Goal: Task Accomplishment & Management: Complete application form

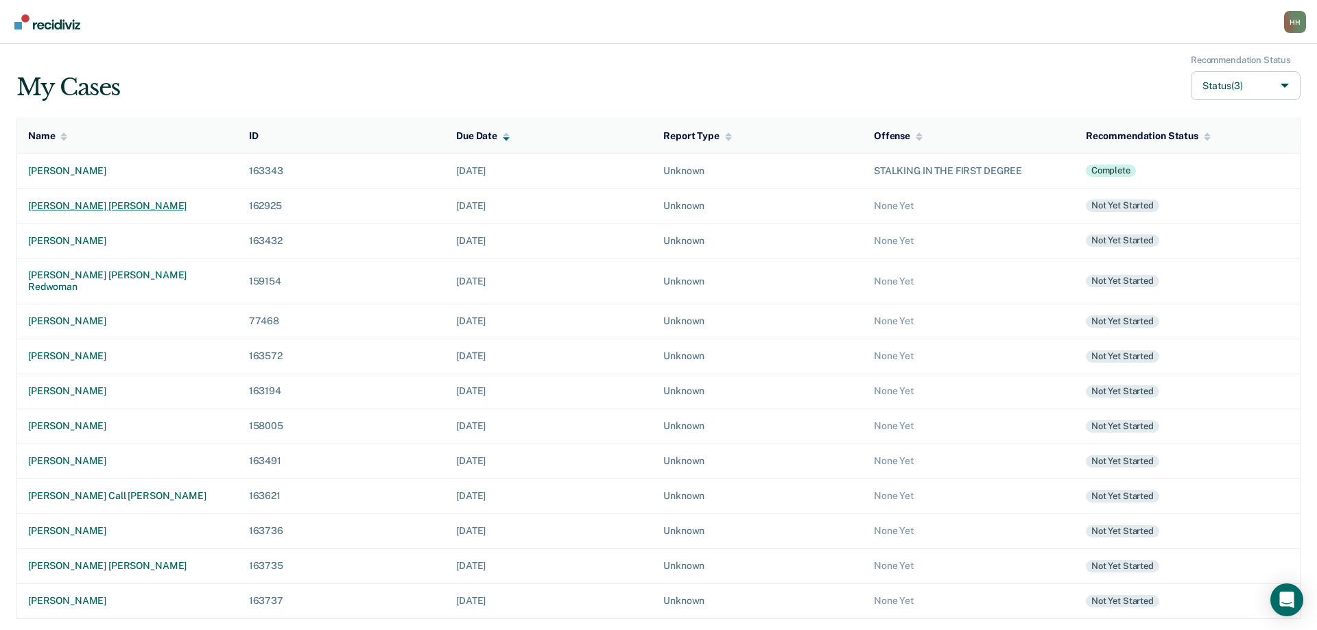
click at [128, 204] on div "[PERSON_NAME] [PERSON_NAME]" at bounding box center [127, 206] width 199 height 12
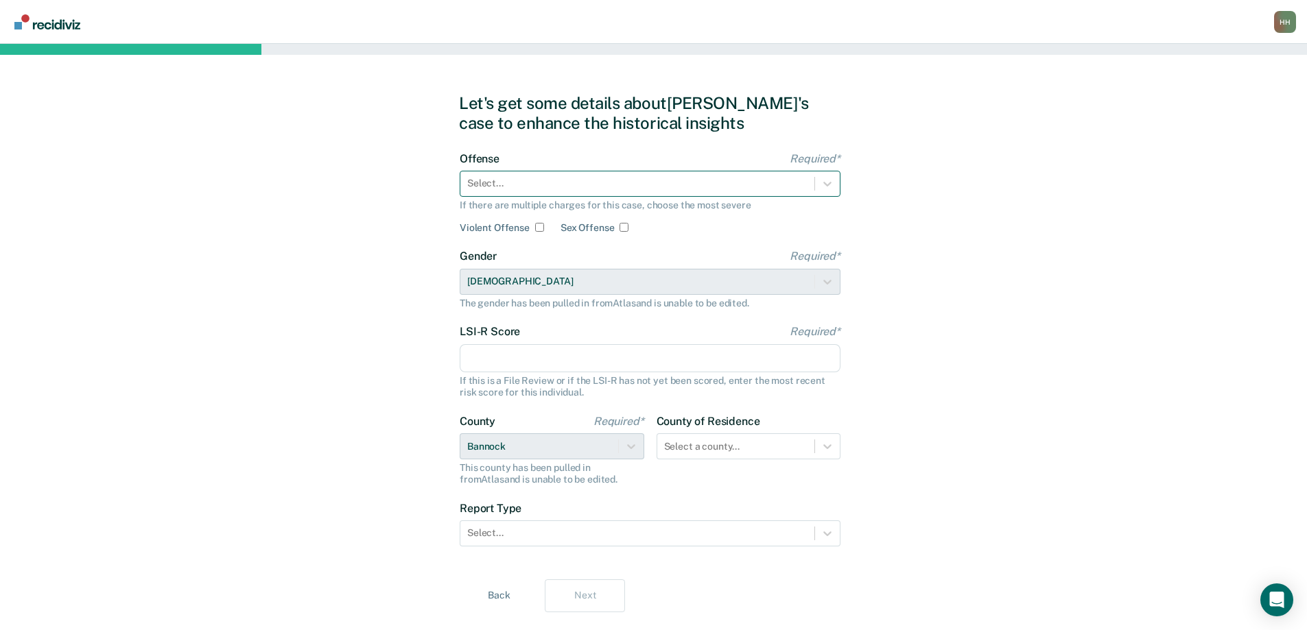
click at [525, 184] on div at bounding box center [637, 183] width 340 height 14
click at [825, 185] on icon at bounding box center [827, 184] width 14 height 14
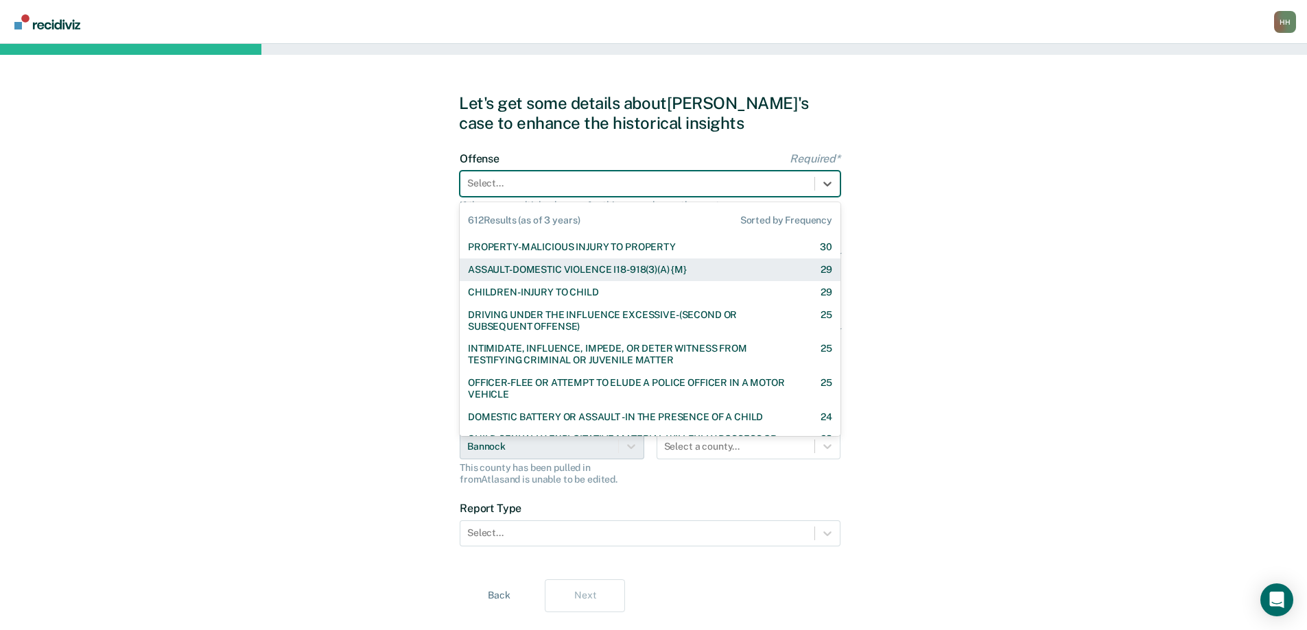
scroll to position [412, 0]
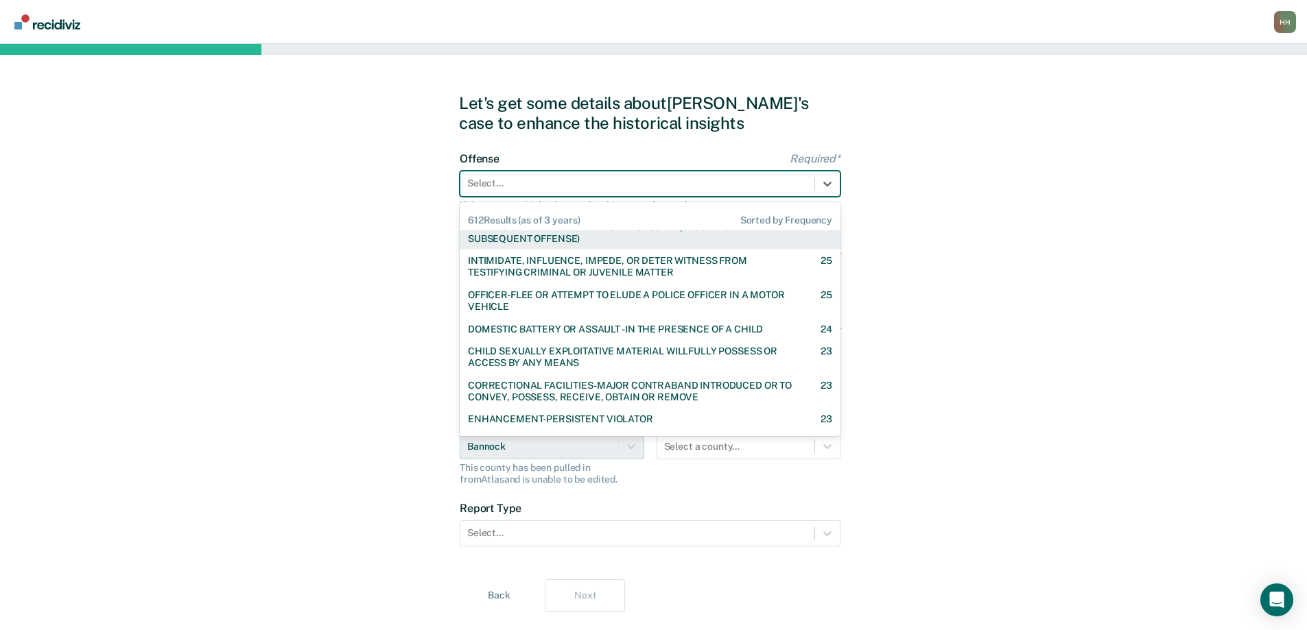
click at [539, 182] on div at bounding box center [637, 183] width 340 height 14
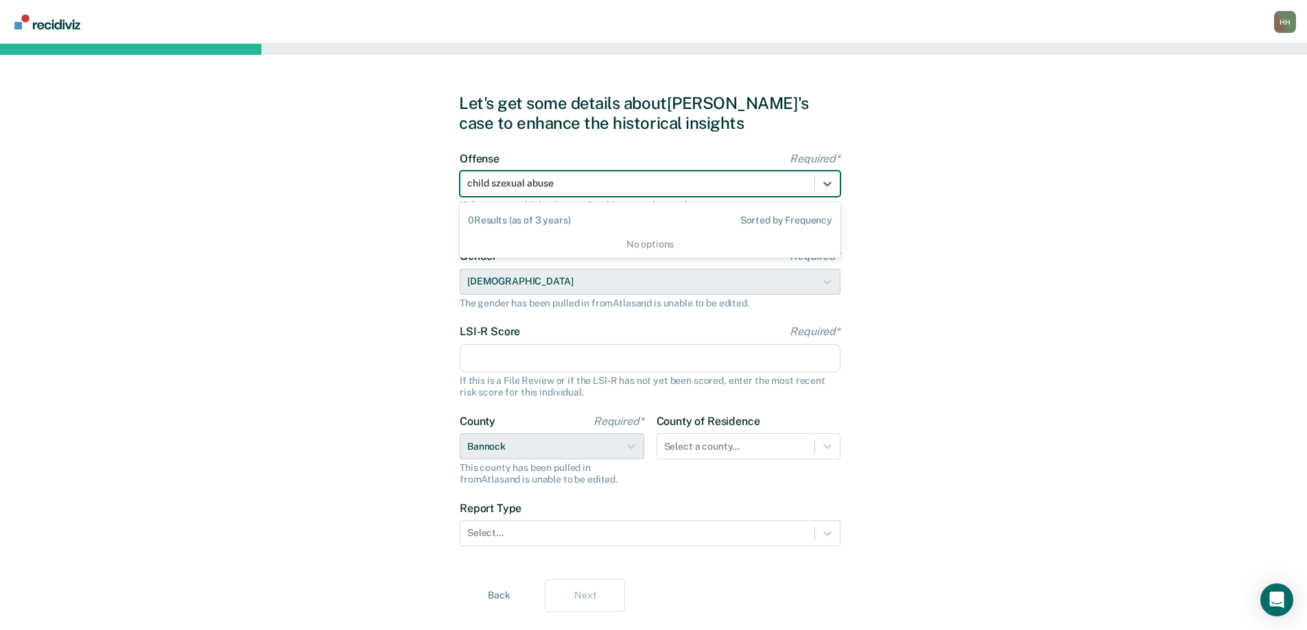
type input "[MEDICAL_DATA]"
drag, startPoint x: 588, startPoint y: 183, endPoint x: 570, endPoint y: 177, distance: 18.9
click at [571, 178] on div at bounding box center [637, 183] width 340 height 14
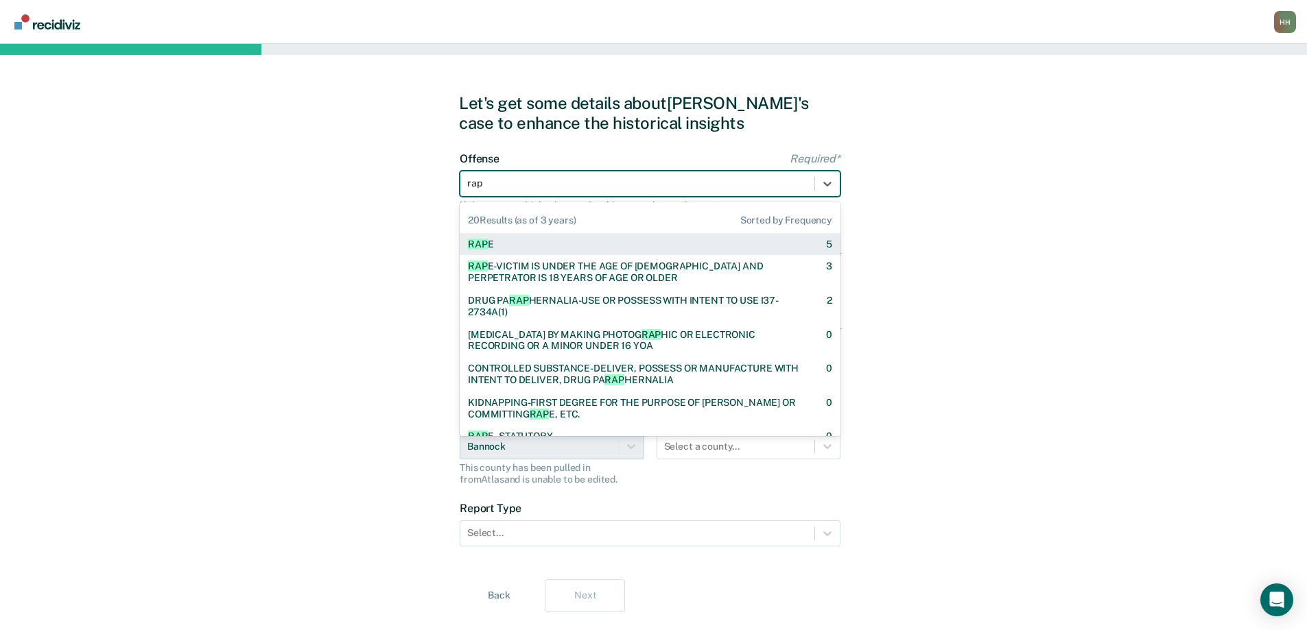
type input "rape"
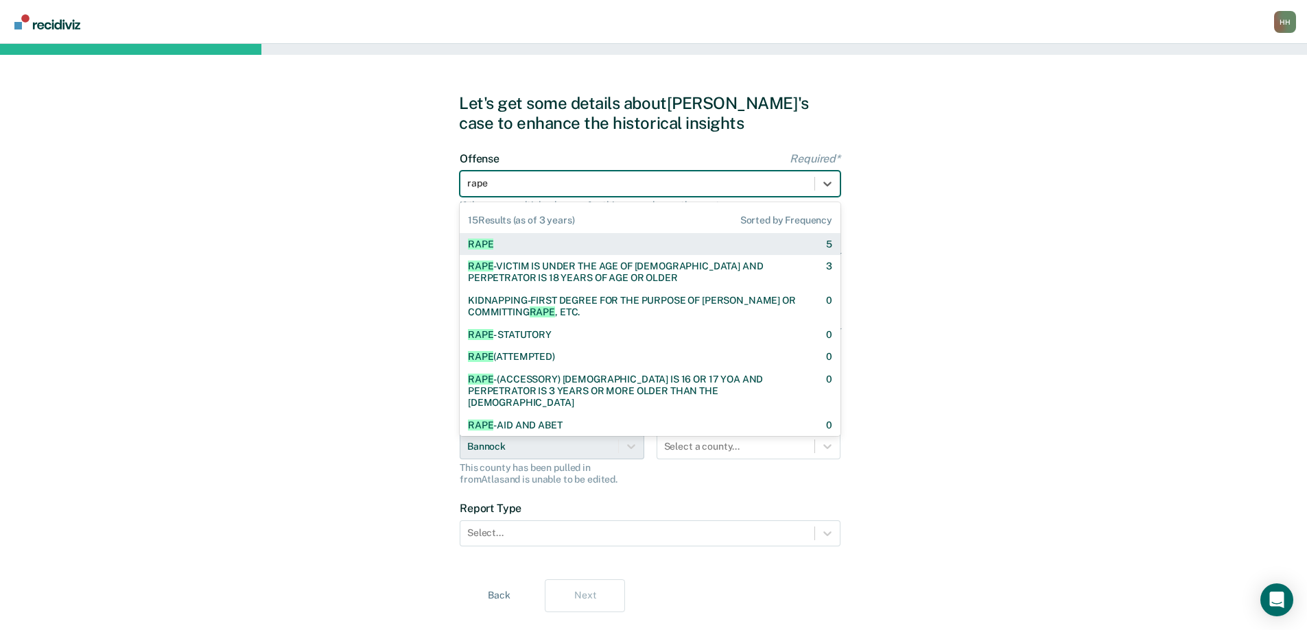
checkbox input "true"
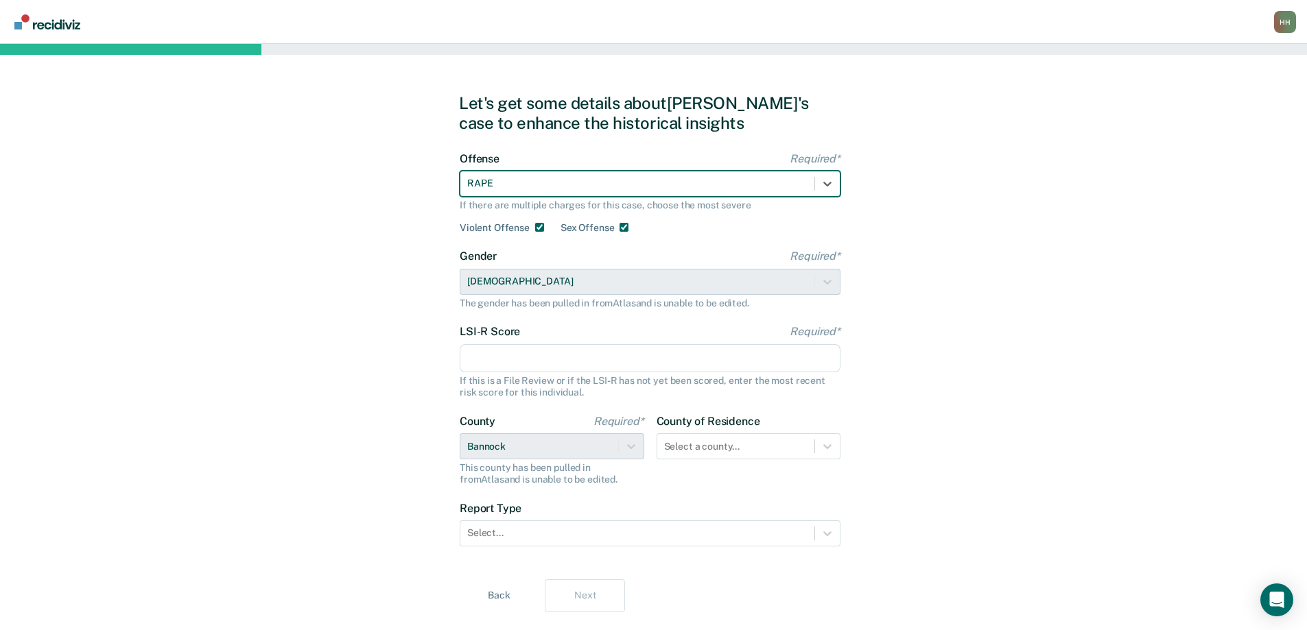
click at [699, 183] on div at bounding box center [637, 183] width 340 height 14
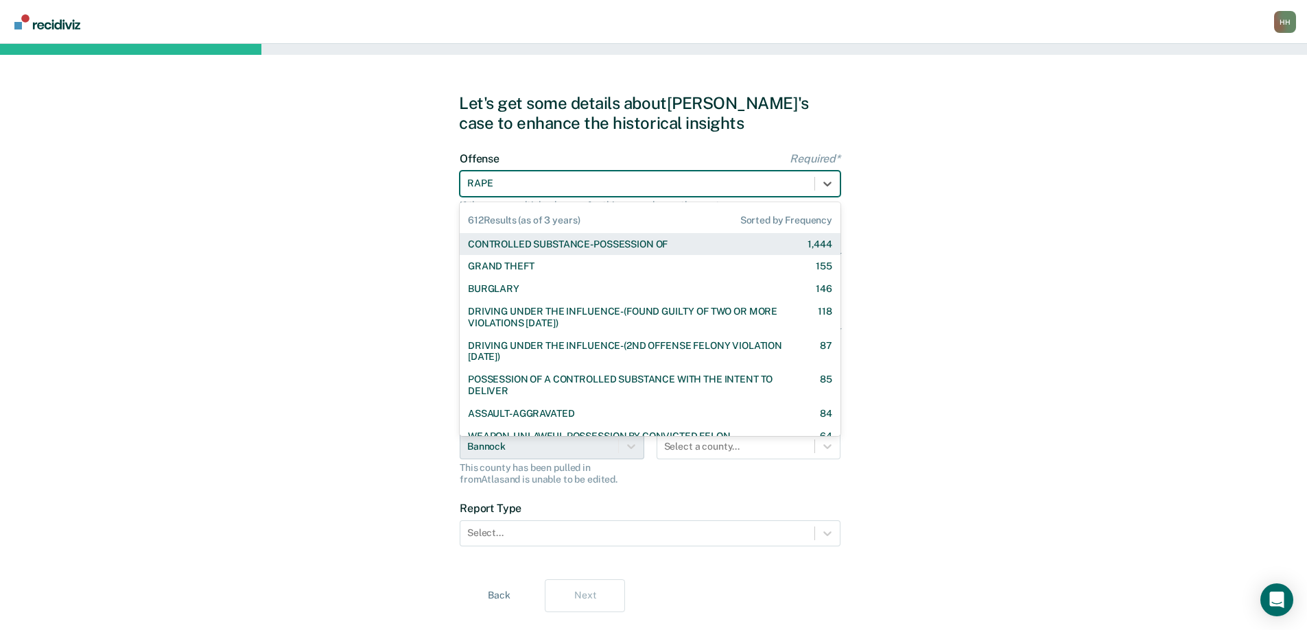
click at [588, 174] on div "RAPE" at bounding box center [637, 184] width 354 height 20
drag, startPoint x: 540, startPoint y: 178, endPoint x: 467, endPoint y: 172, distance: 73.6
click at [467, 172] on div "RAPE" at bounding box center [650, 184] width 381 height 26
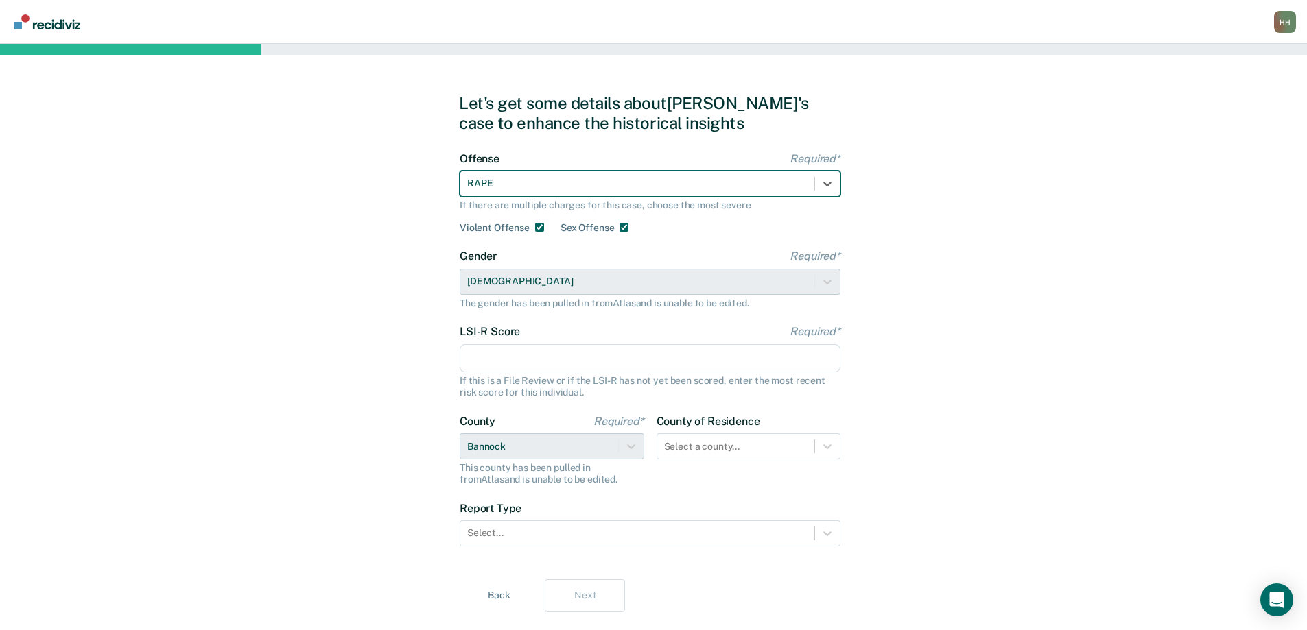
click at [523, 178] on div at bounding box center [637, 183] width 340 height 14
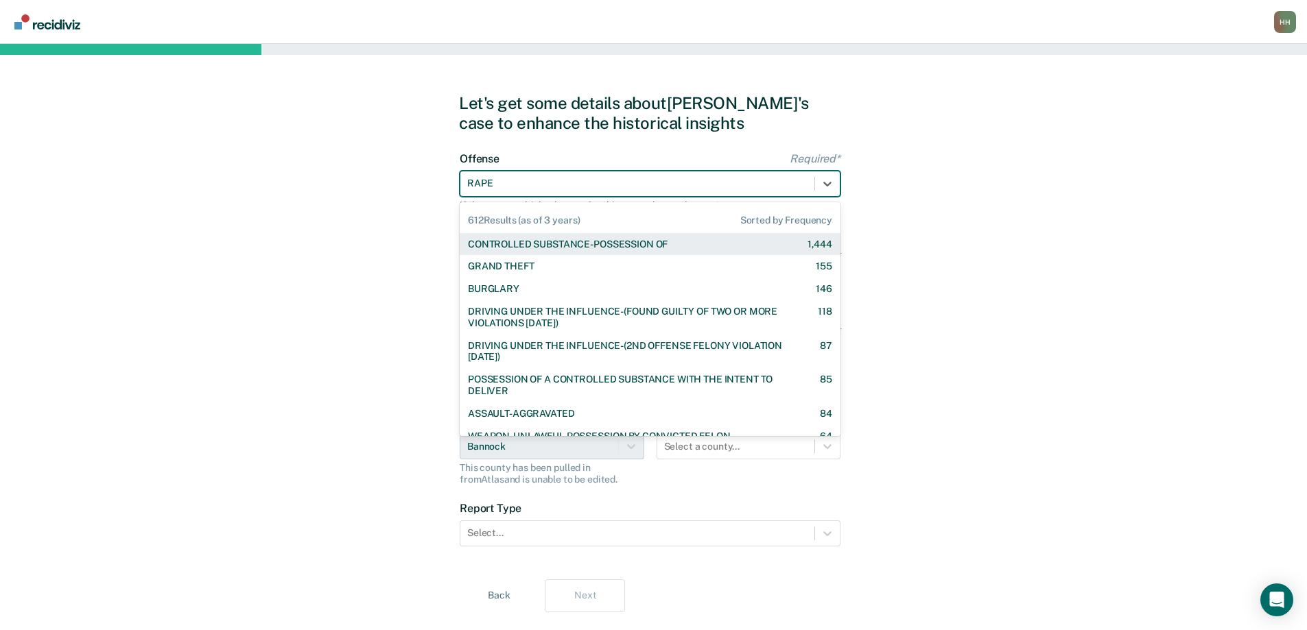
drag, startPoint x: 496, startPoint y: 183, endPoint x: 465, endPoint y: 185, distance: 30.9
click at [465, 185] on div "RAPE" at bounding box center [637, 184] width 354 height 20
click at [494, 183] on div at bounding box center [637, 183] width 340 height 14
click at [523, 178] on div at bounding box center [637, 183] width 340 height 14
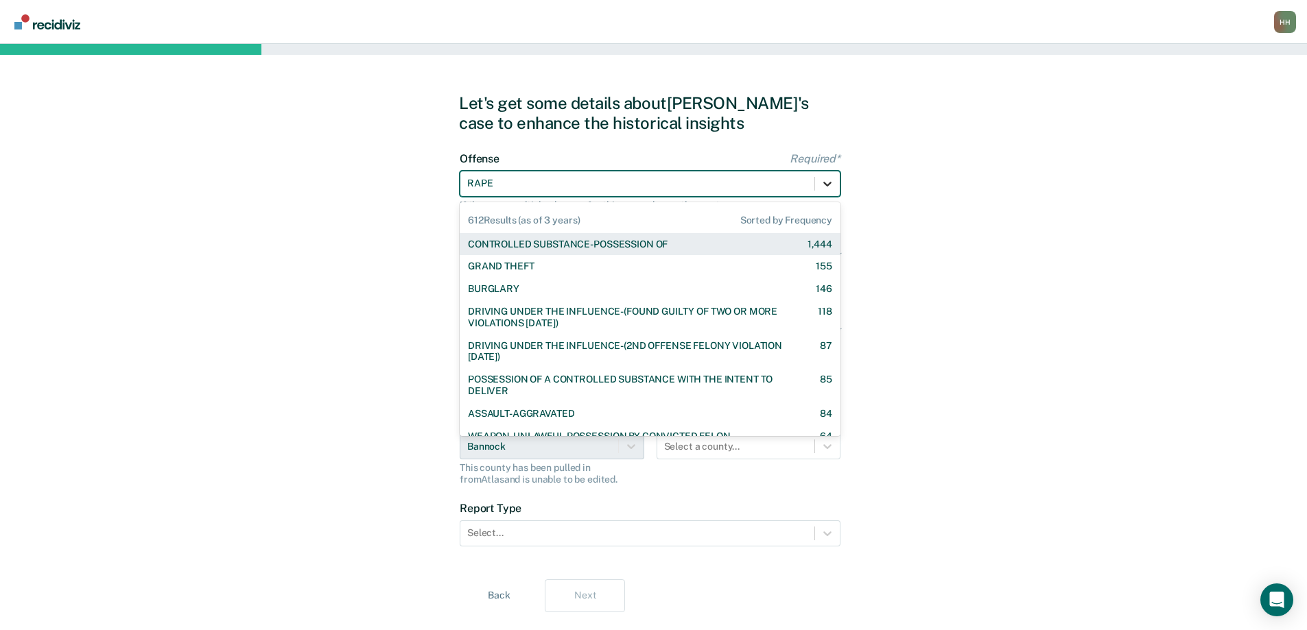
click at [828, 182] on icon at bounding box center [827, 184] width 14 height 14
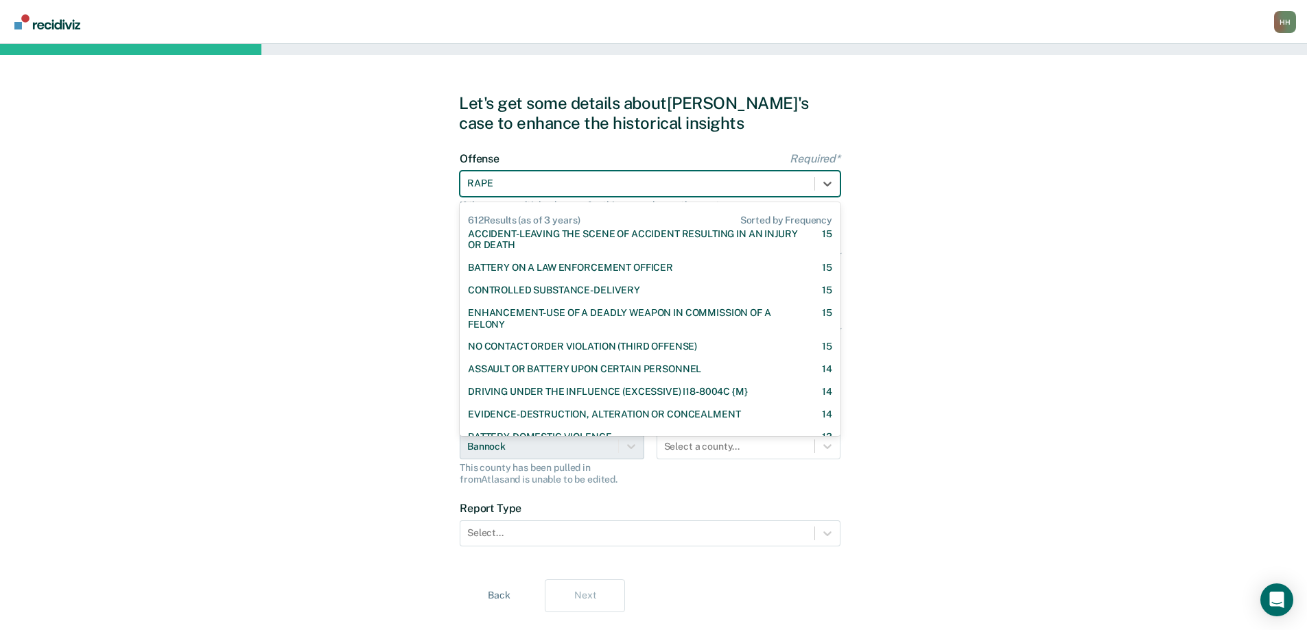
scroll to position [892, 0]
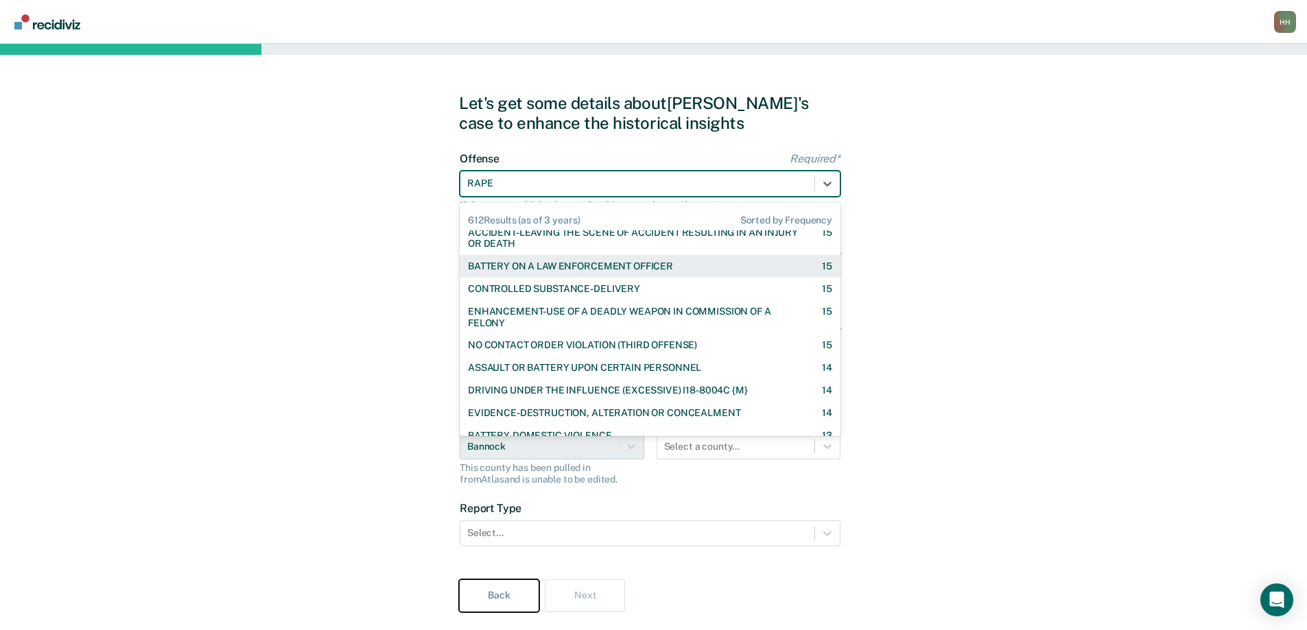
click at [501, 598] on button "Back" at bounding box center [499, 596] width 80 height 33
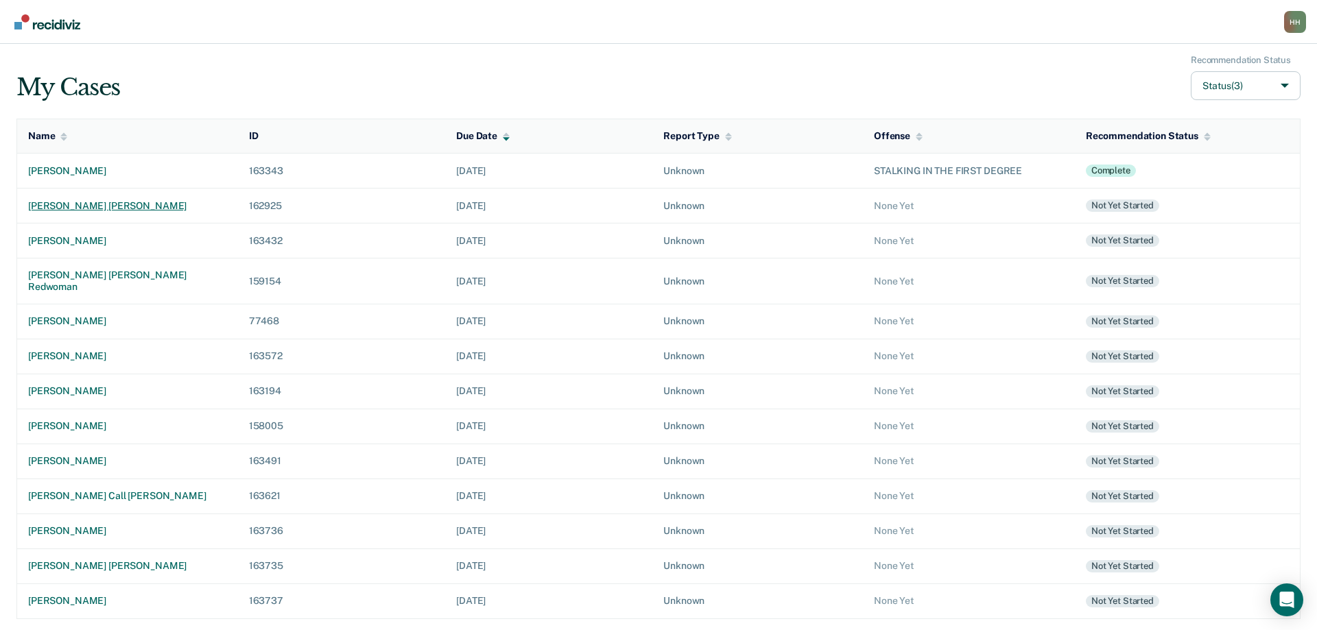
click at [65, 207] on div "[PERSON_NAME] [PERSON_NAME]" at bounding box center [127, 206] width 199 height 12
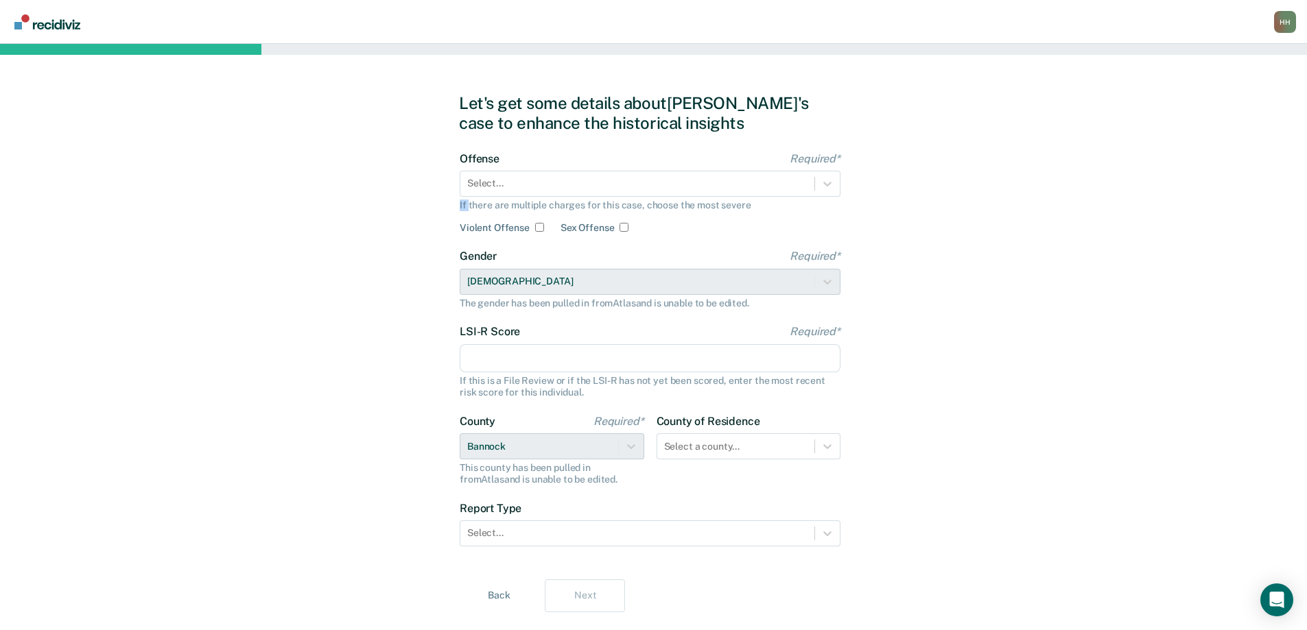
click at [65, 207] on div "Let's get some details about [PERSON_NAME]'s case to enhance the historical ins…" at bounding box center [653, 353] width 1307 height 618
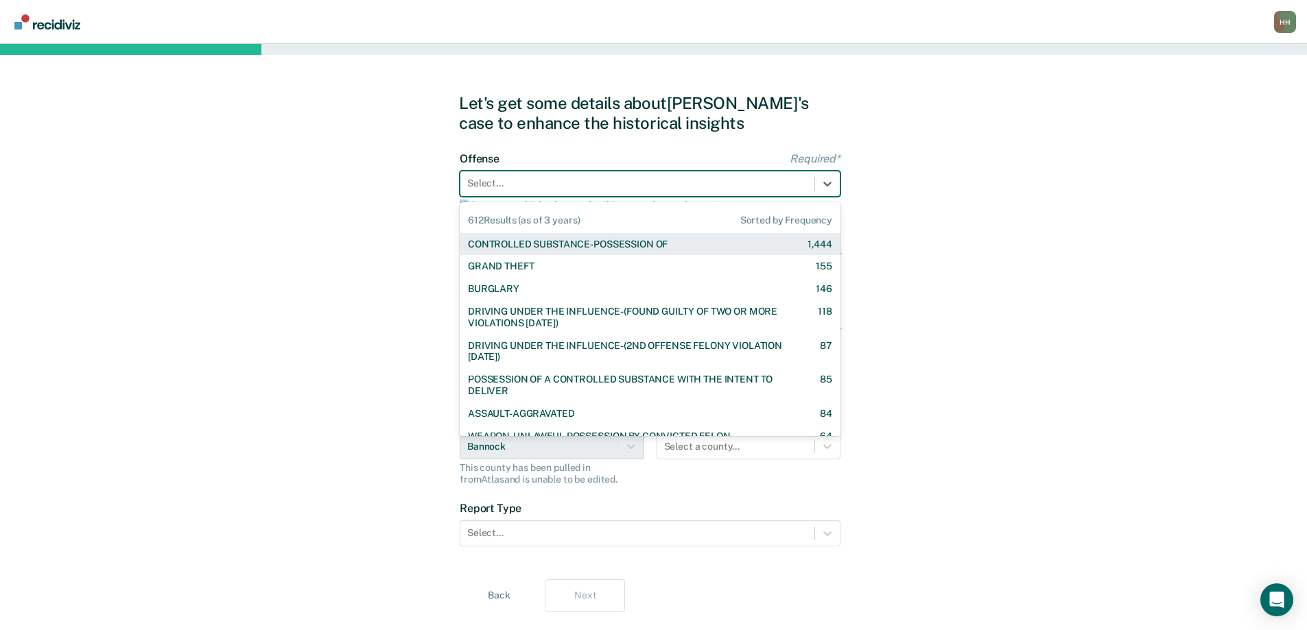
click at [514, 185] on div at bounding box center [637, 183] width 340 height 14
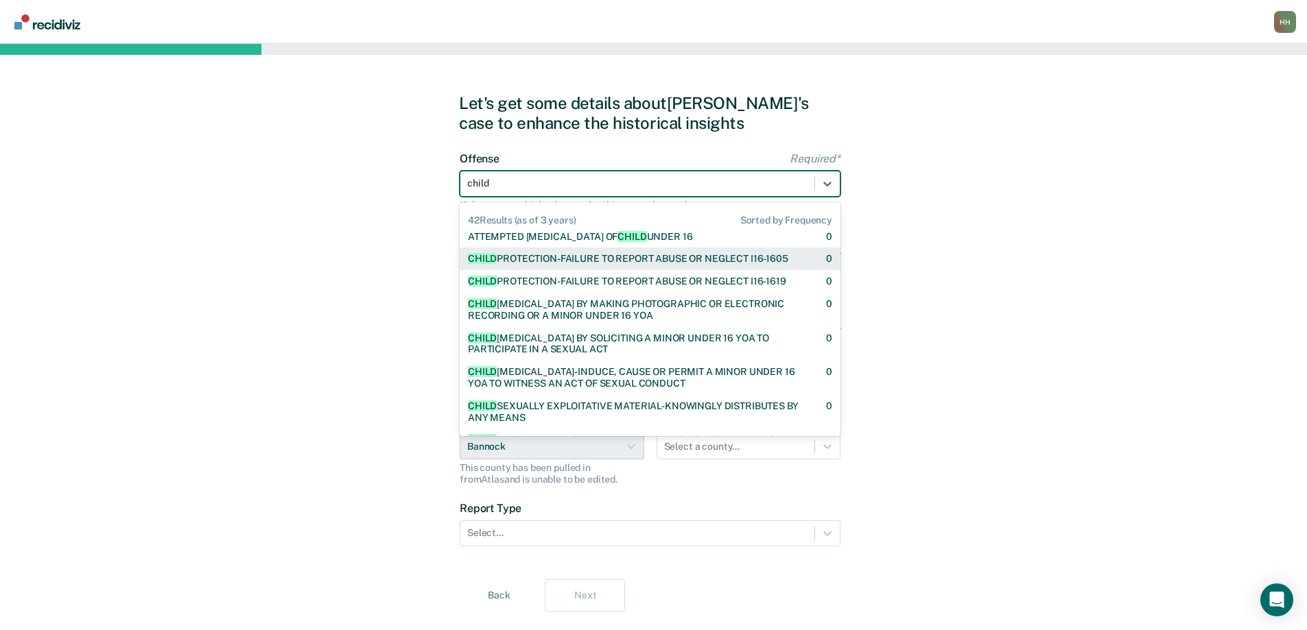
scroll to position [549, 0]
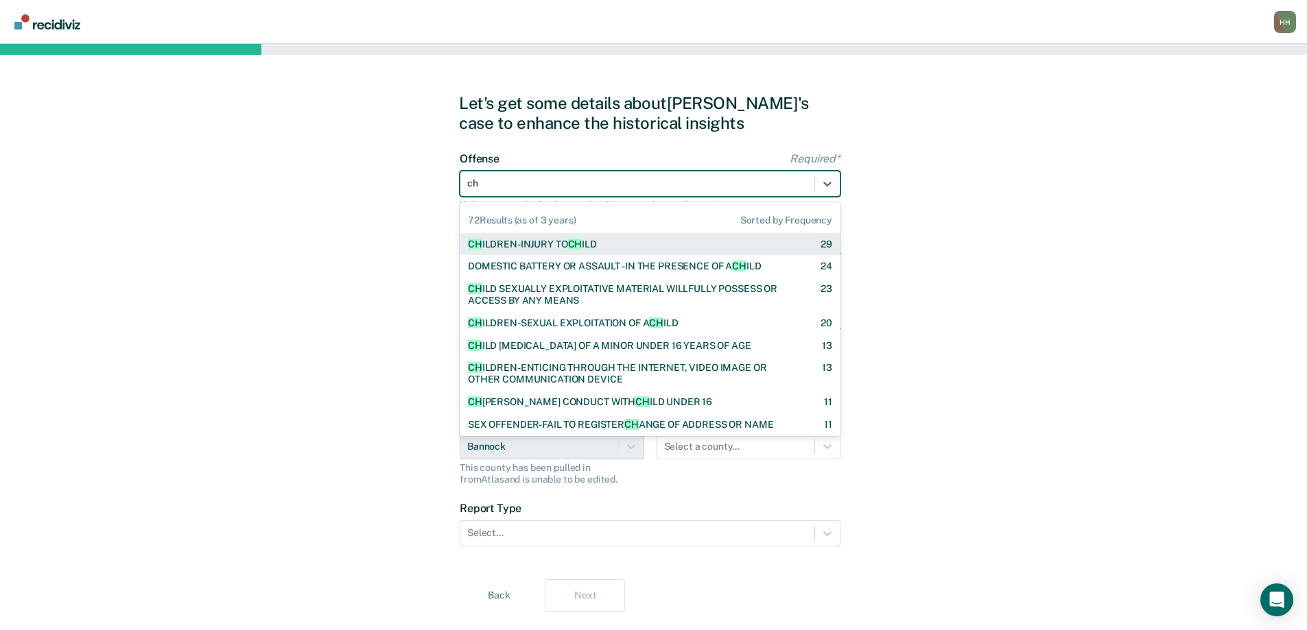
type input "c"
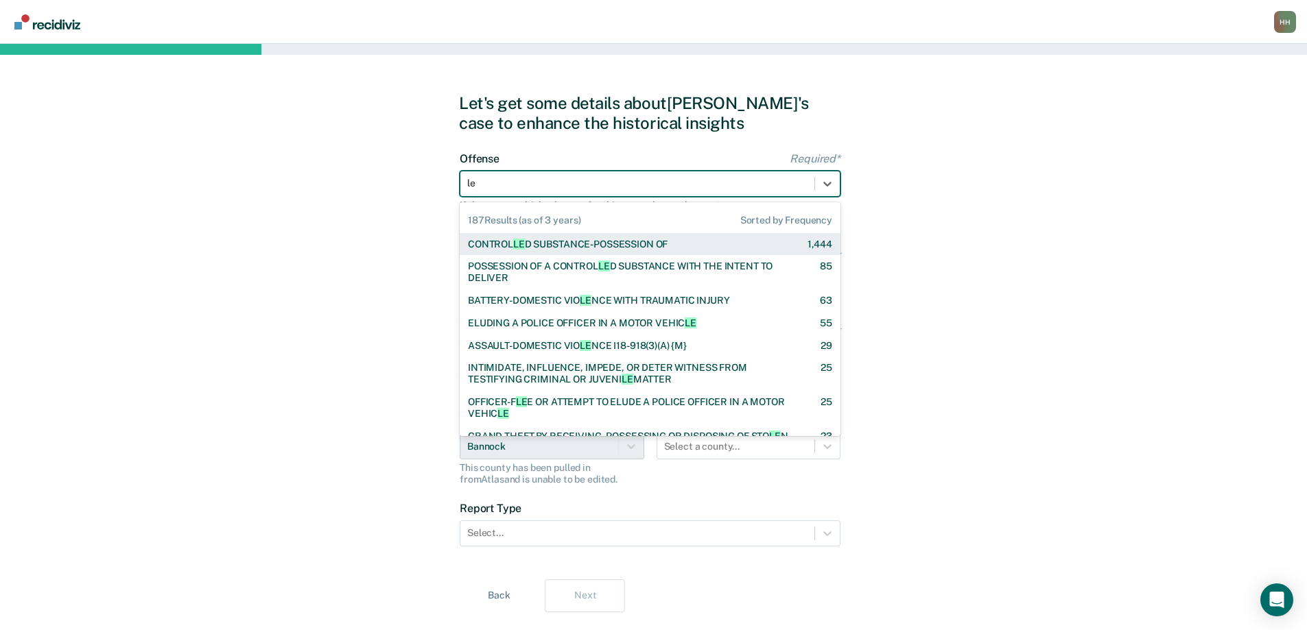
type input "l"
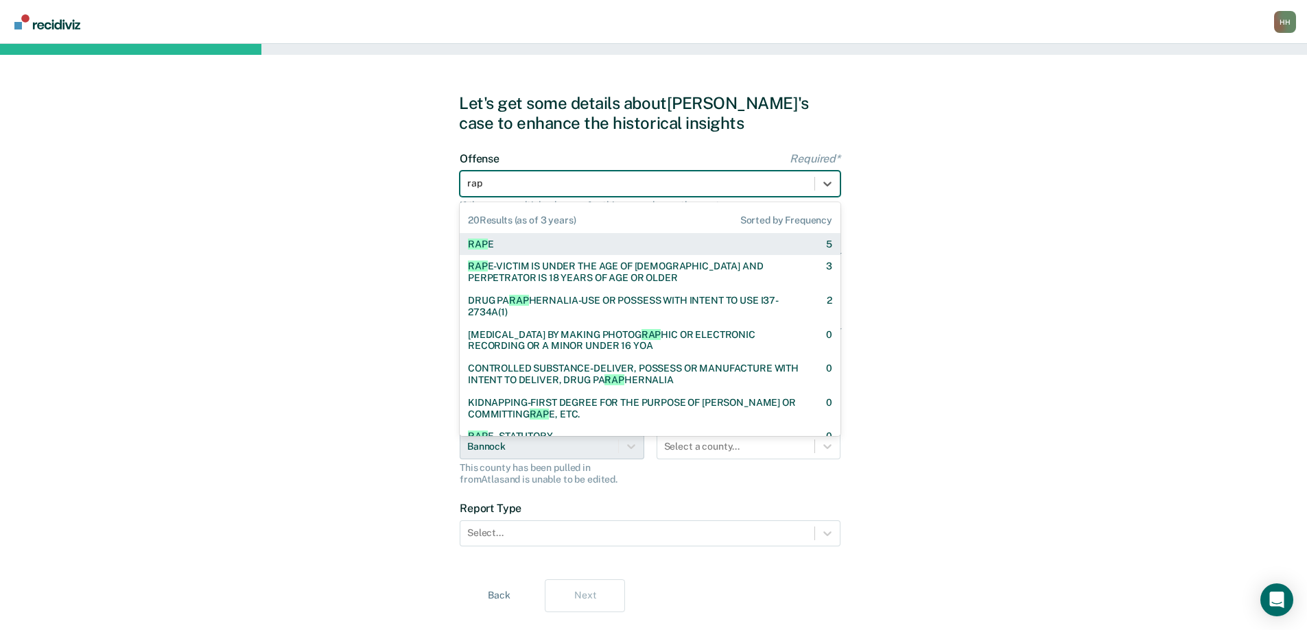
type input "rape"
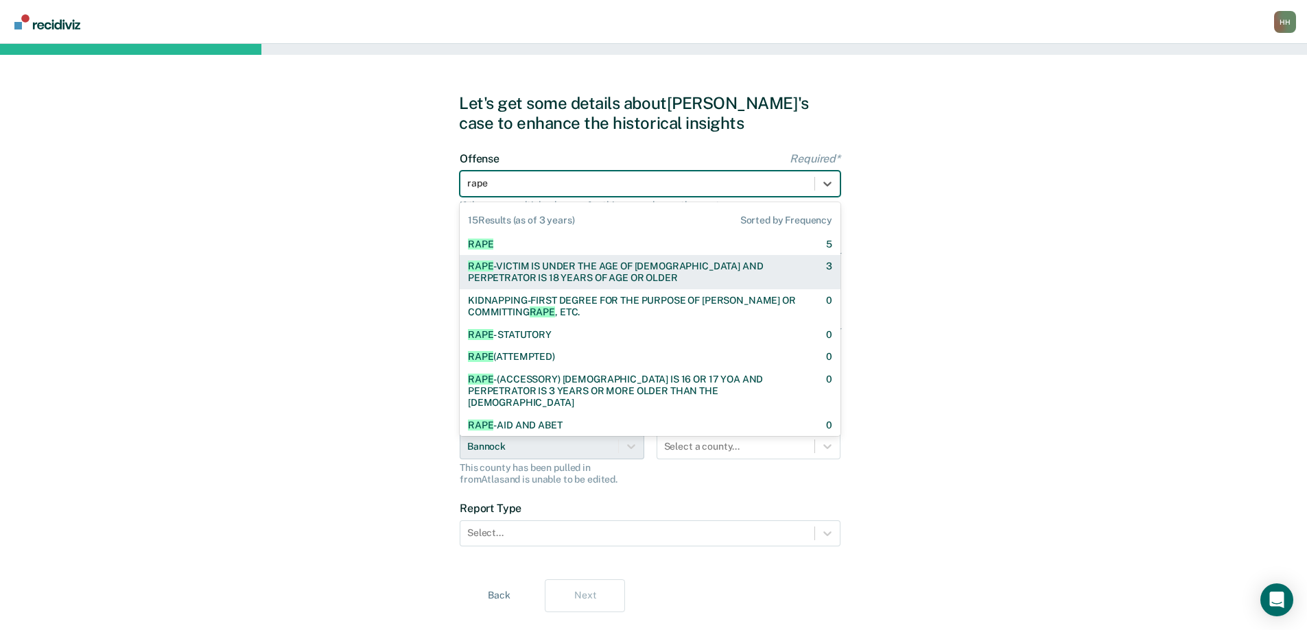
click at [743, 278] on div "RAPE -VICTIM IS UNDER THE AGE OF [DEMOGRAPHIC_DATA] AND PERPETRATOR IS 18 YEARS…" at bounding box center [635, 272] width 334 height 23
checkbox input "true"
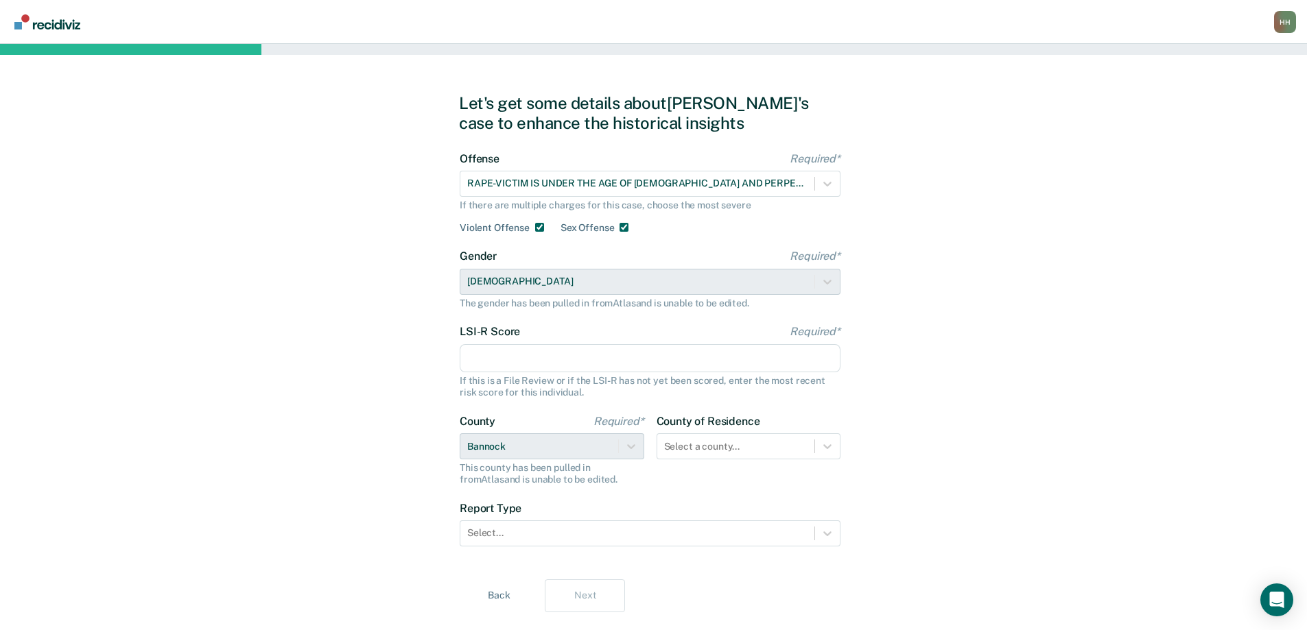
click at [510, 355] on input "LSI-R Score Required*" at bounding box center [650, 358] width 381 height 29
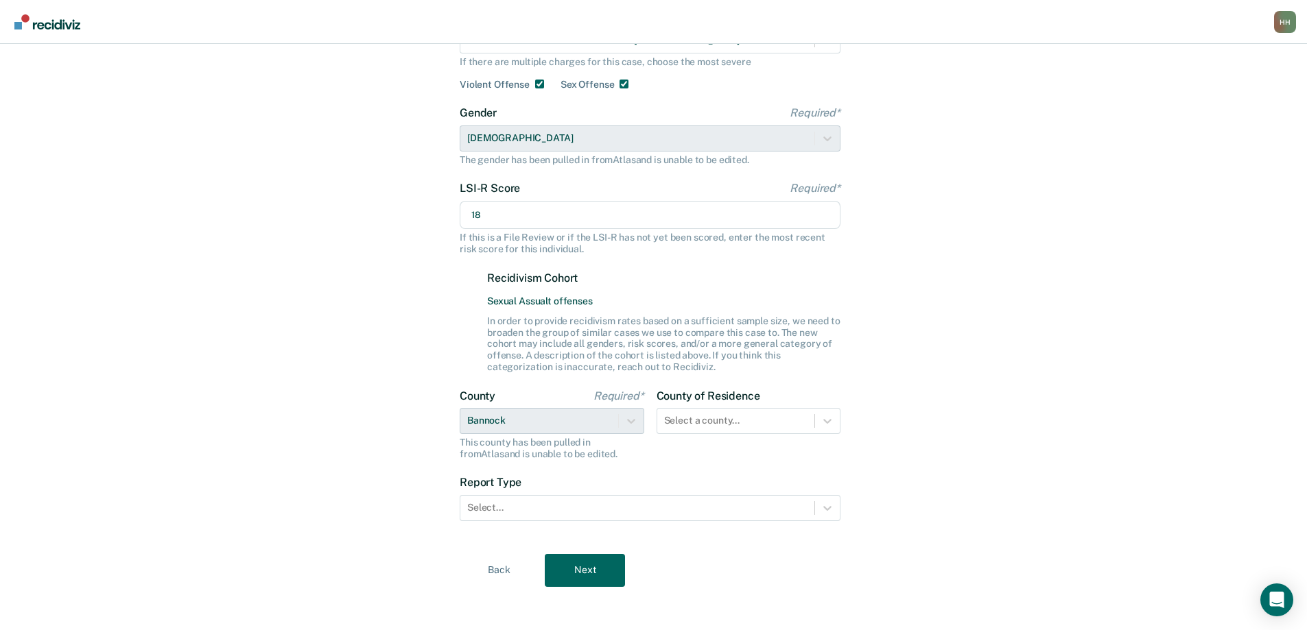
scroll to position [150, 0]
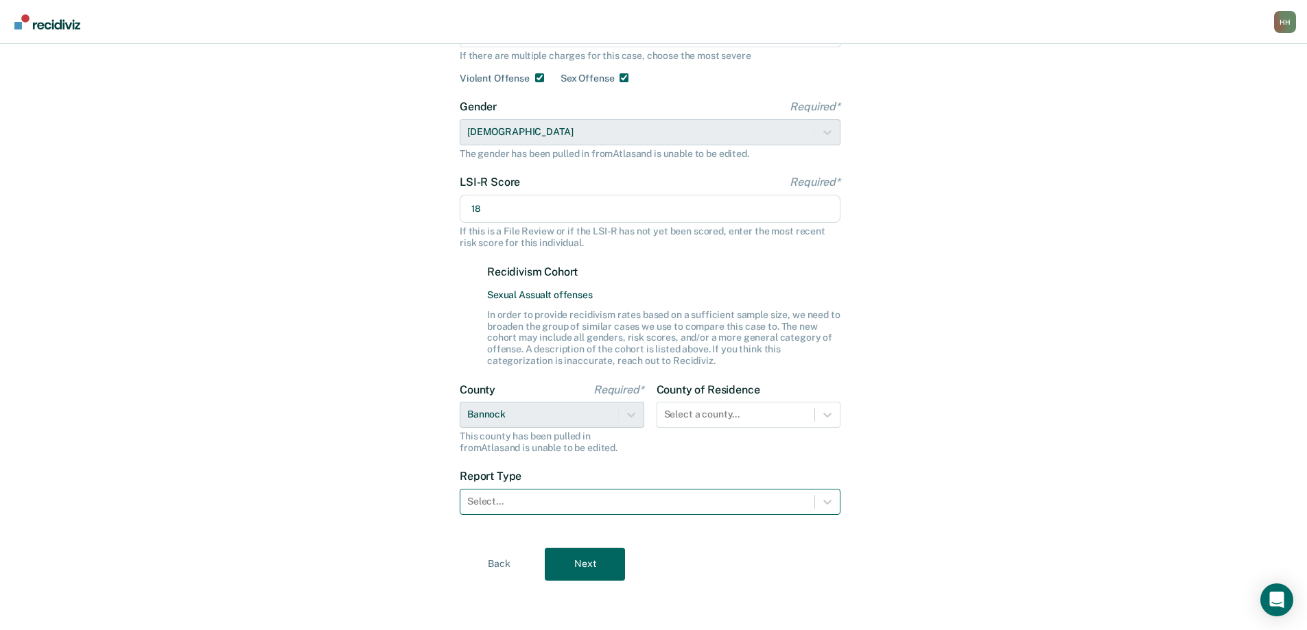
type input "18"
click at [511, 501] on div at bounding box center [637, 501] width 340 height 14
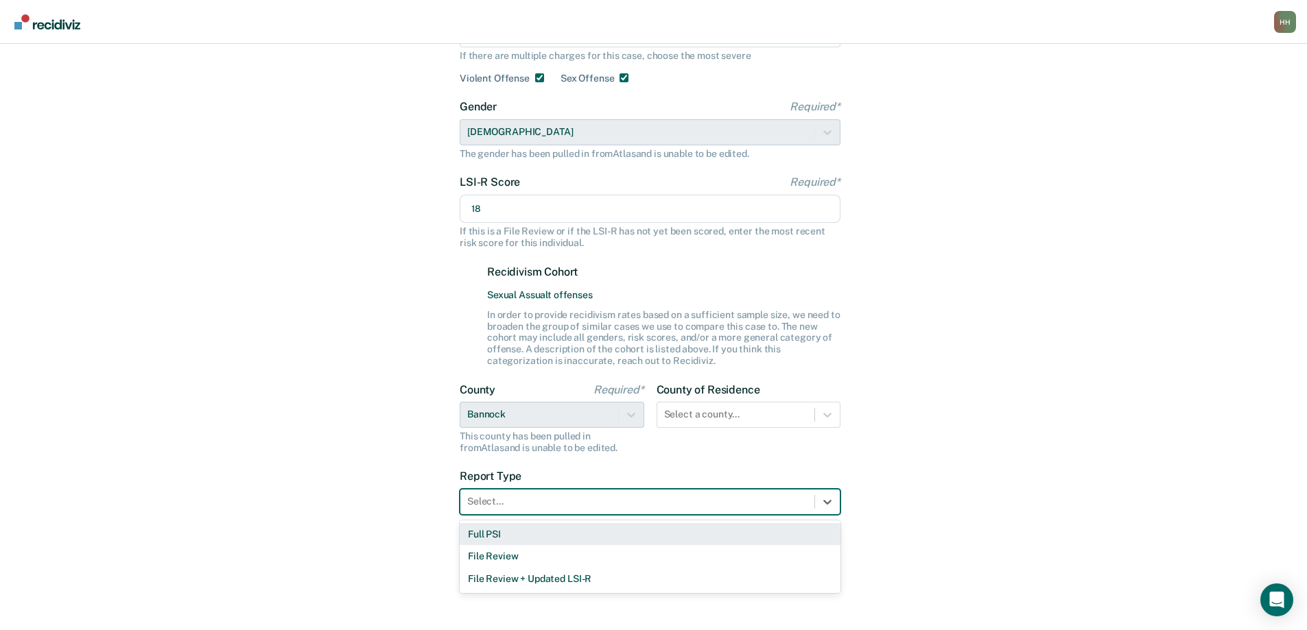
click at [508, 535] on div "Full PSI" at bounding box center [650, 534] width 381 height 23
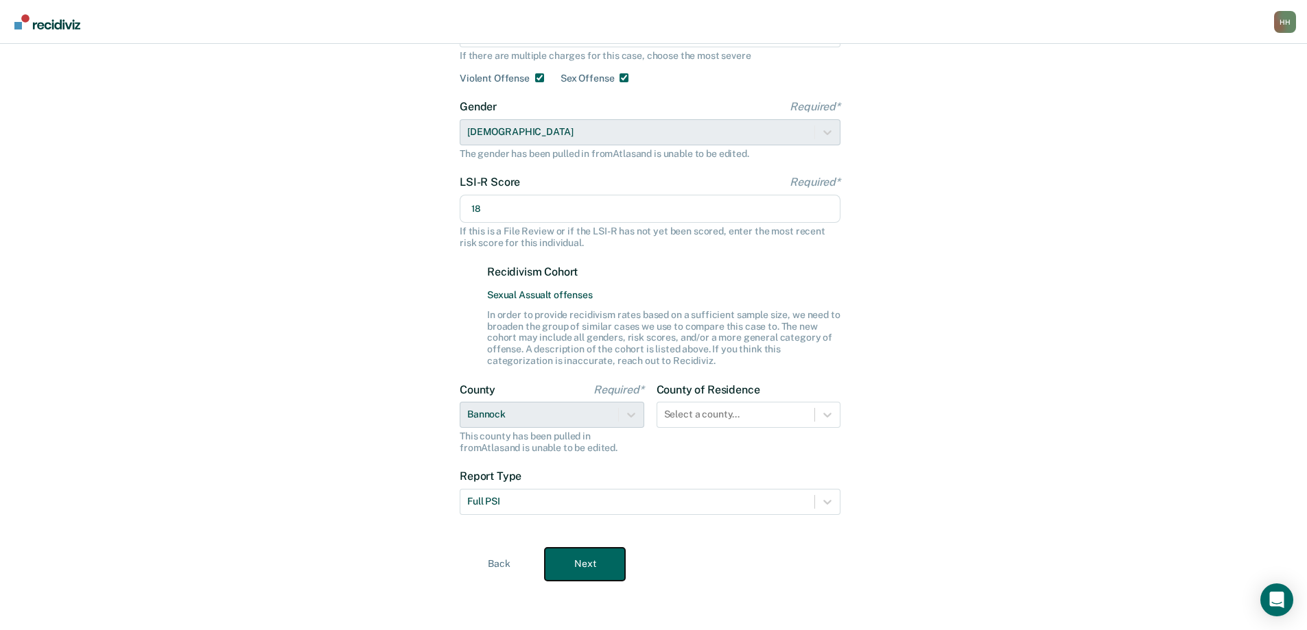
click at [594, 558] on button "Next" at bounding box center [585, 564] width 80 height 33
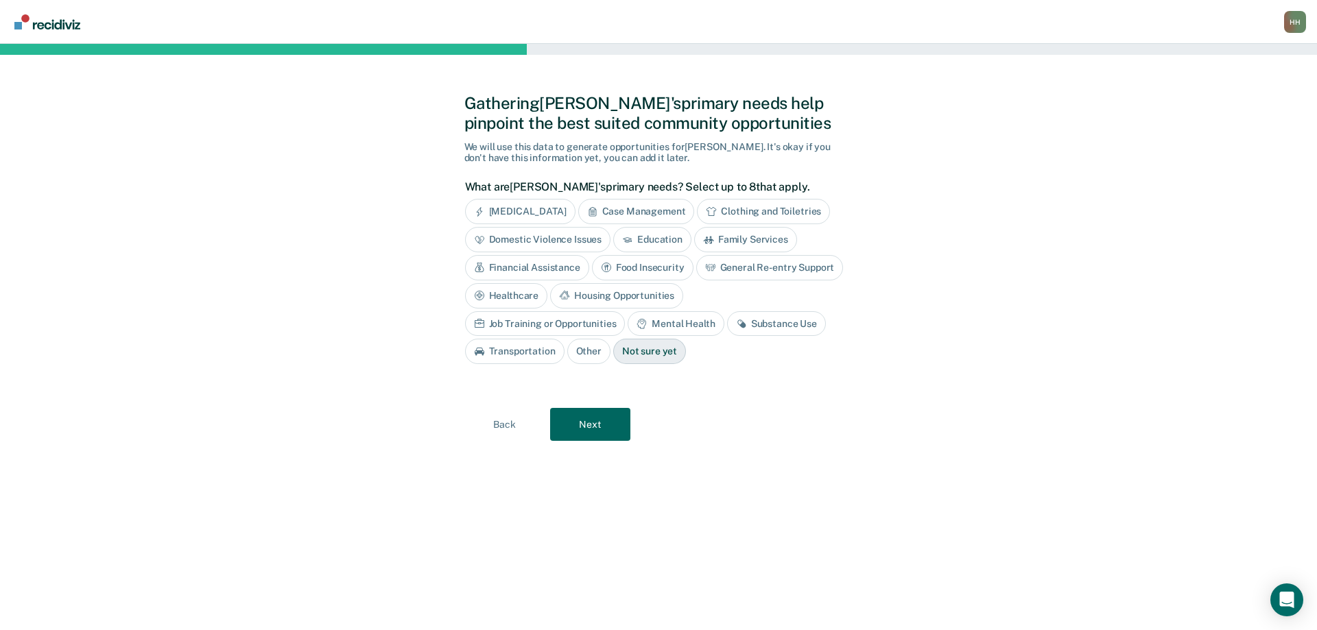
click at [564, 211] on div "[MEDICAL_DATA]" at bounding box center [520, 211] width 110 height 25
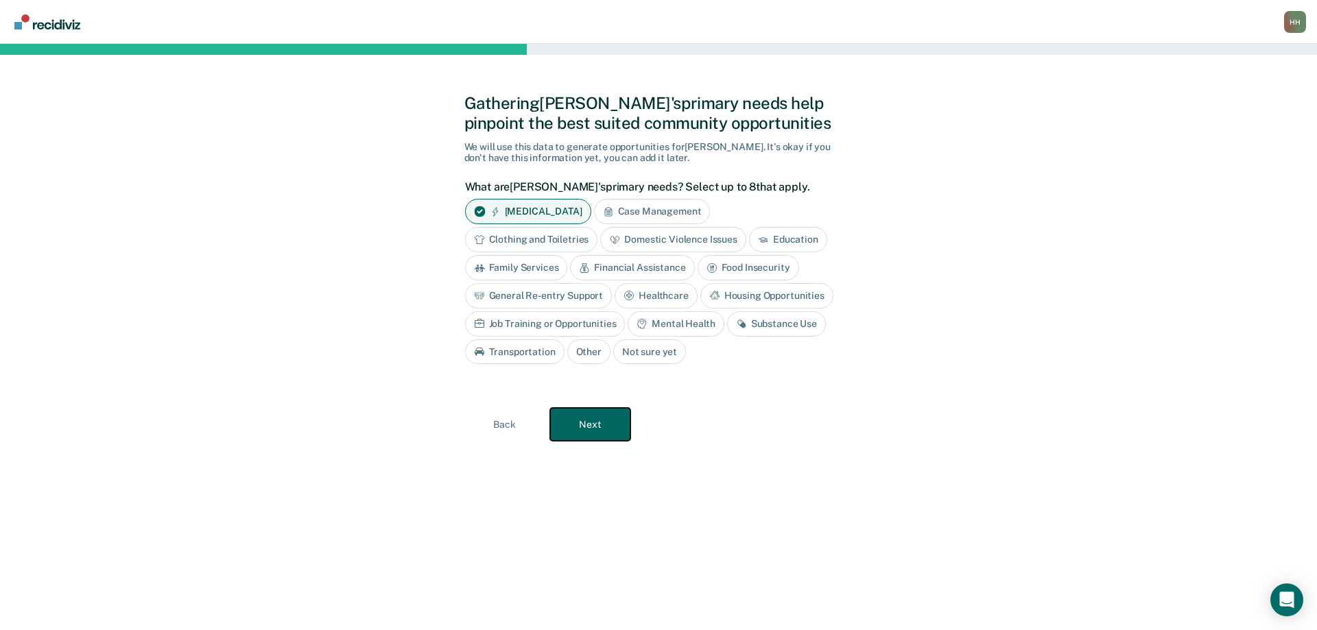
click at [598, 425] on button "Next" at bounding box center [590, 424] width 80 height 33
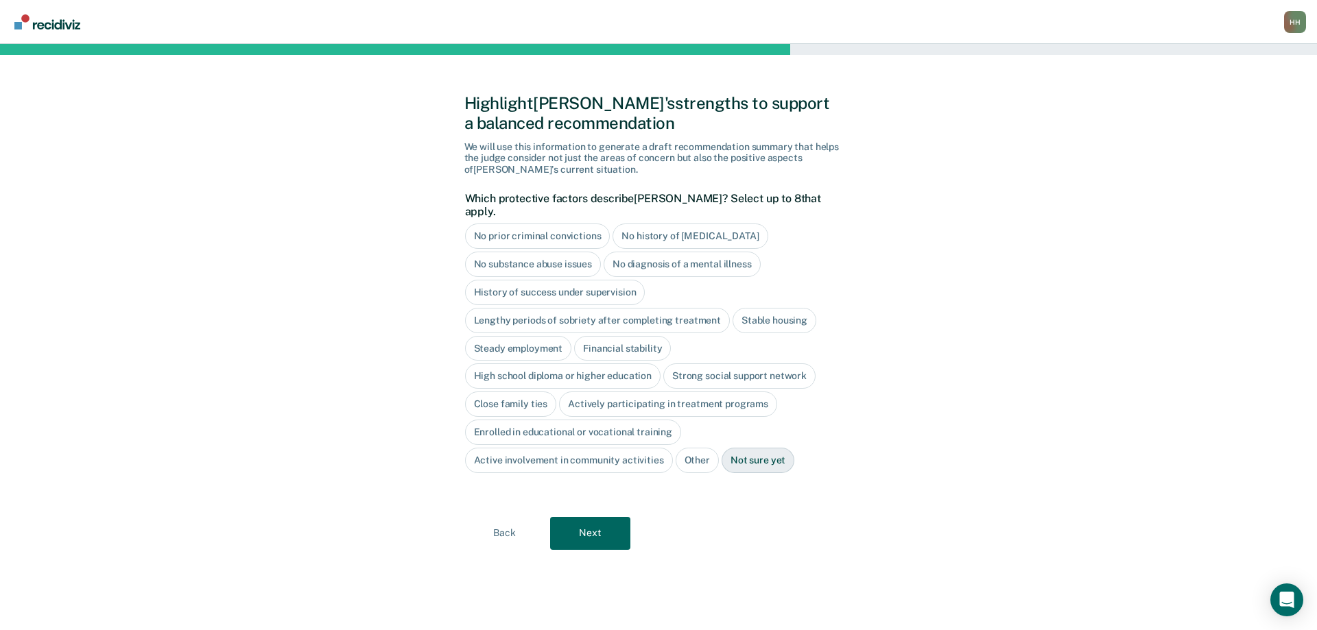
click at [559, 252] on div "No substance abuse issues" at bounding box center [533, 264] width 136 height 25
click at [668, 252] on div "No diagnosis of a mental illness" at bounding box center [697, 264] width 157 height 25
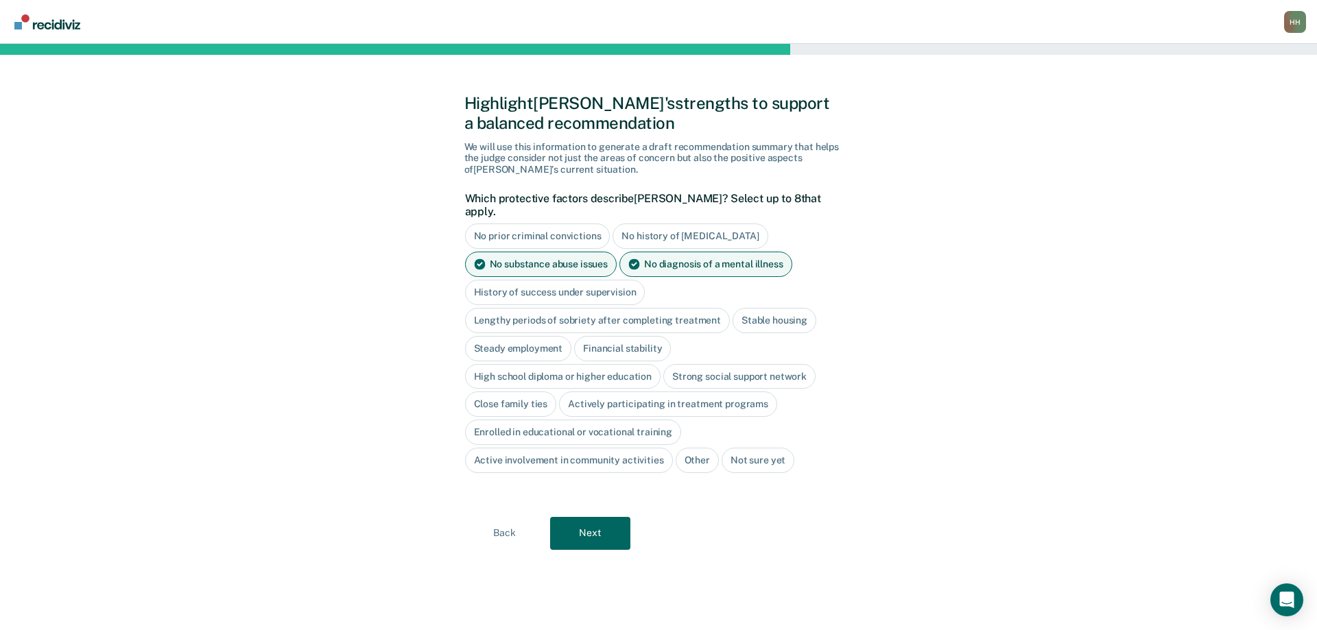
click at [529, 337] on div "Steady employment" at bounding box center [518, 348] width 107 height 25
click at [636, 336] on div "Financial stability" at bounding box center [638, 348] width 97 height 25
click at [624, 364] on div "High school diploma or higher education" at bounding box center [563, 376] width 196 height 25
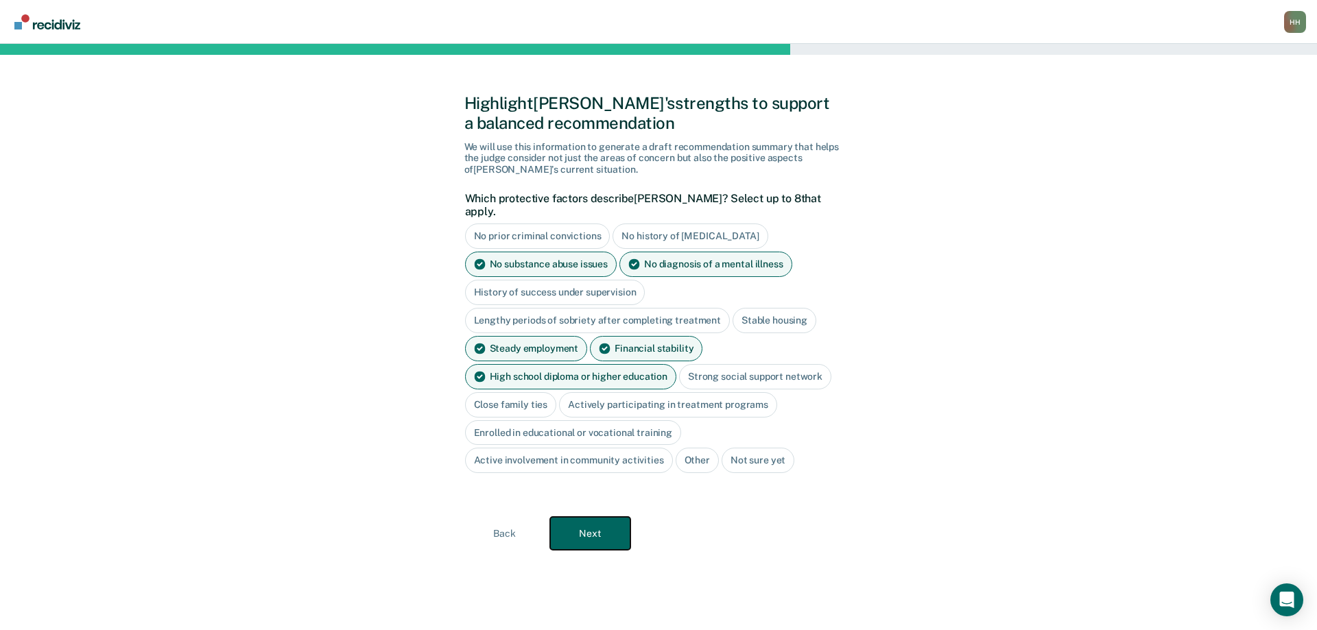
click at [599, 521] on button "Next" at bounding box center [590, 533] width 80 height 33
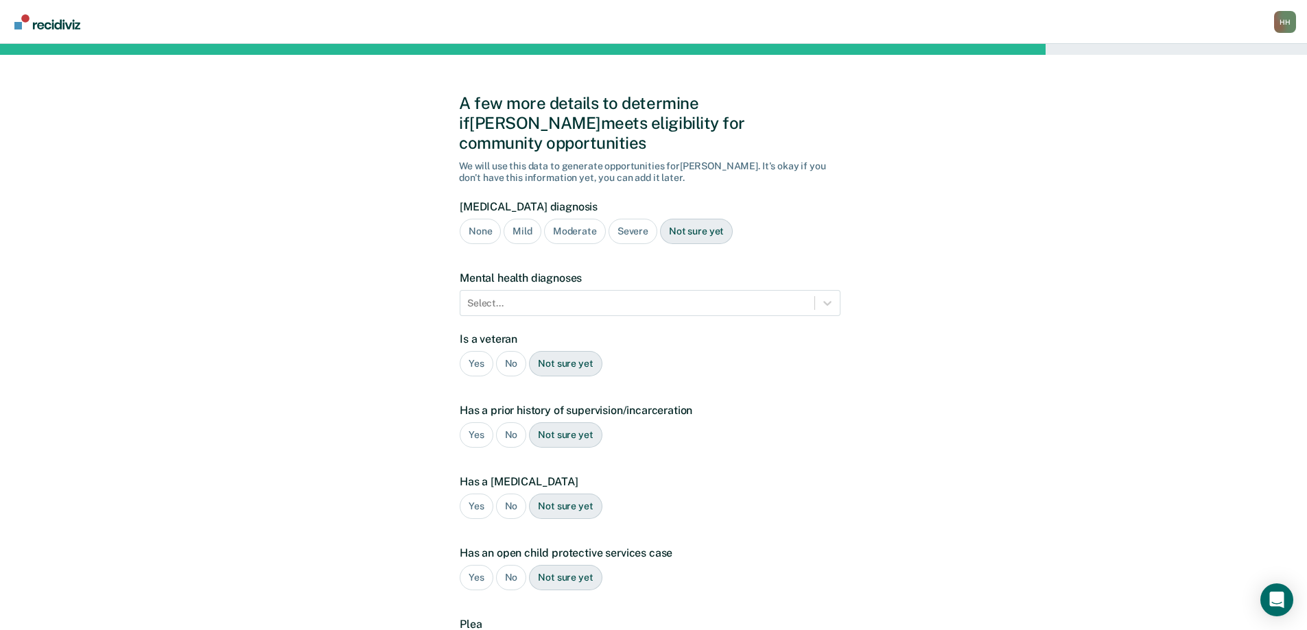
click at [481, 219] on div "None" at bounding box center [480, 231] width 41 height 25
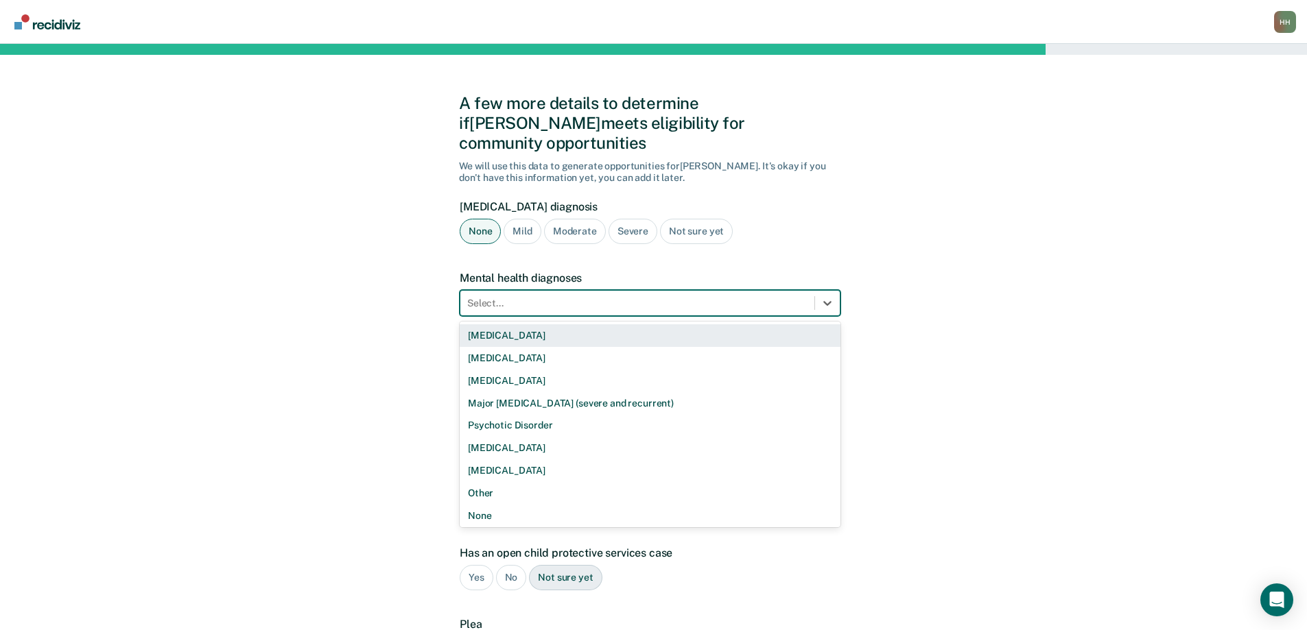
click at [515, 296] on div at bounding box center [637, 303] width 340 height 14
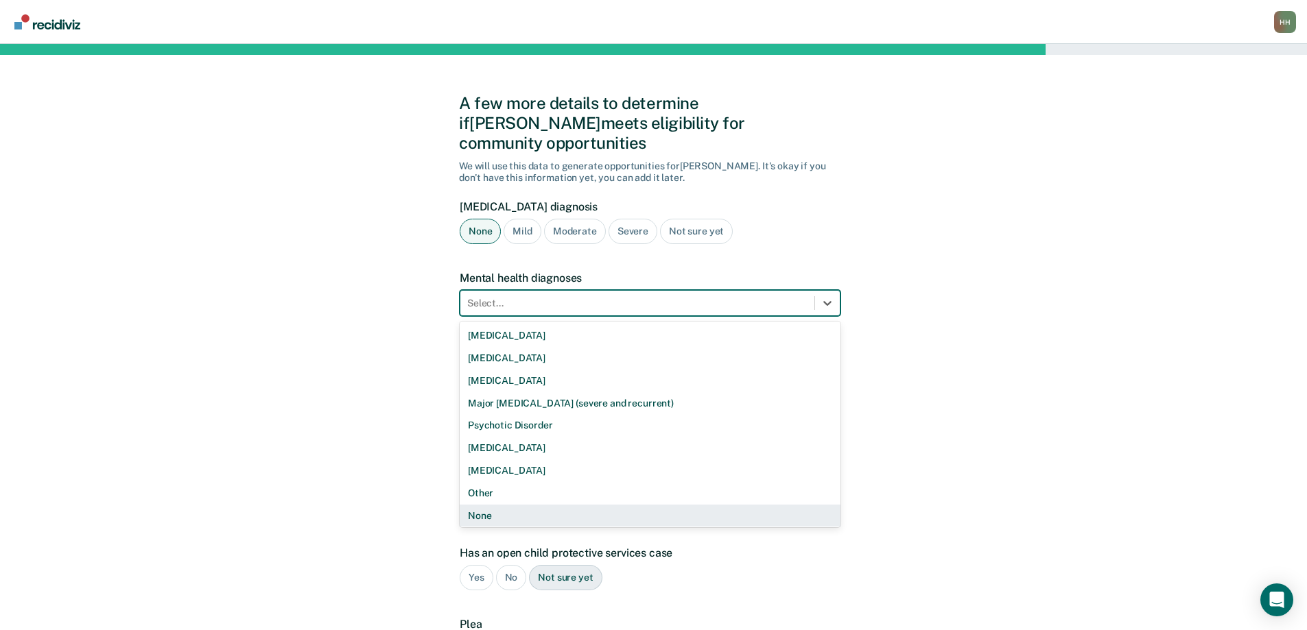
click at [495, 505] on div "None" at bounding box center [650, 516] width 381 height 23
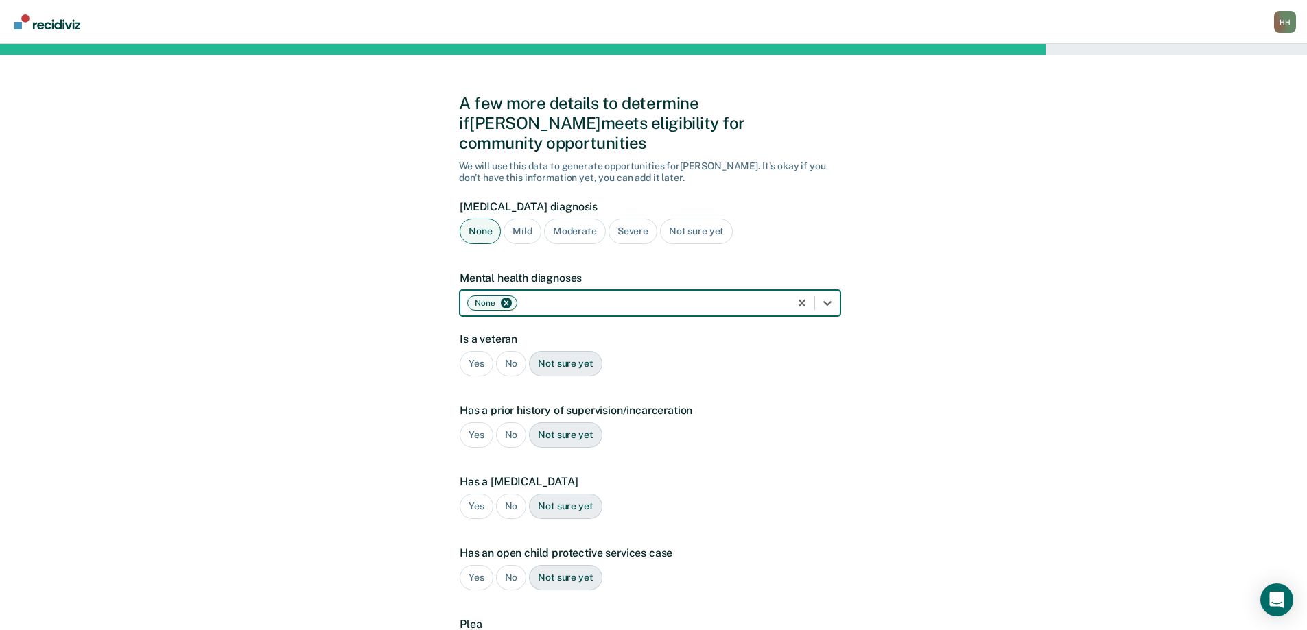
click at [506, 351] on div "No" at bounding box center [511, 363] width 31 height 25
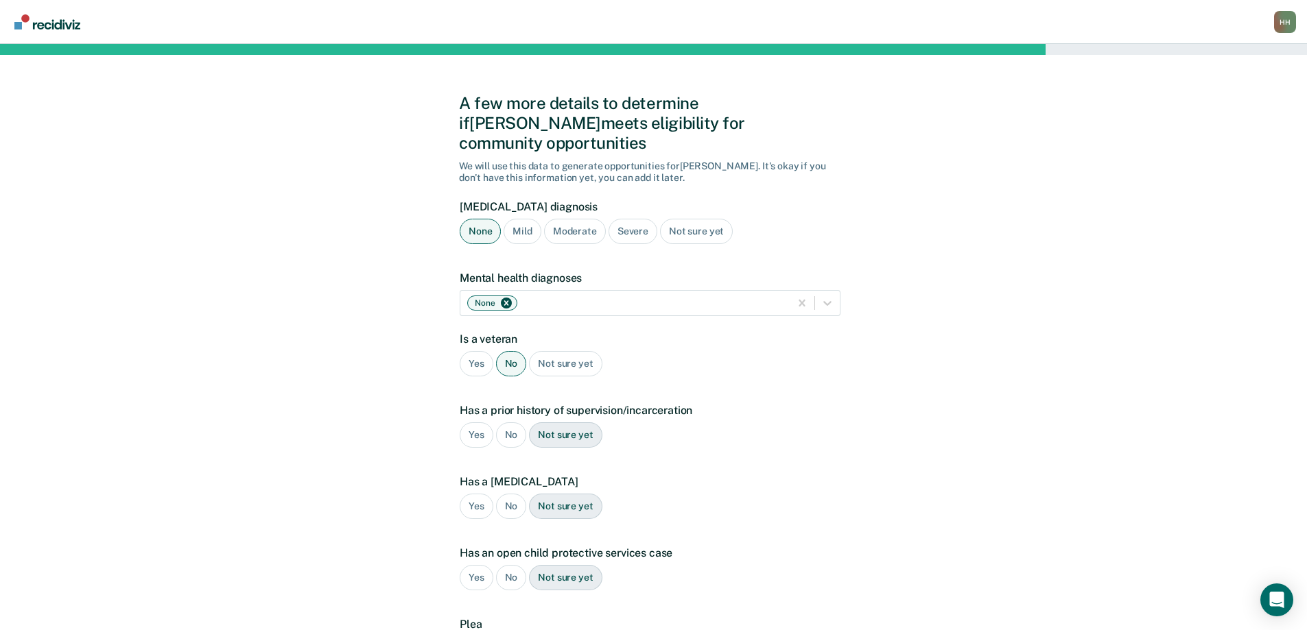
click at [508, 422] on div "No" at bounding box center [511, 434] width 31 height 25
click at [510, 494] on div "No" at bounding box center [511, 506] width 31 height 25
click at [508, 565] on div "No" at bounding box center [511, 577] width 31 height 25
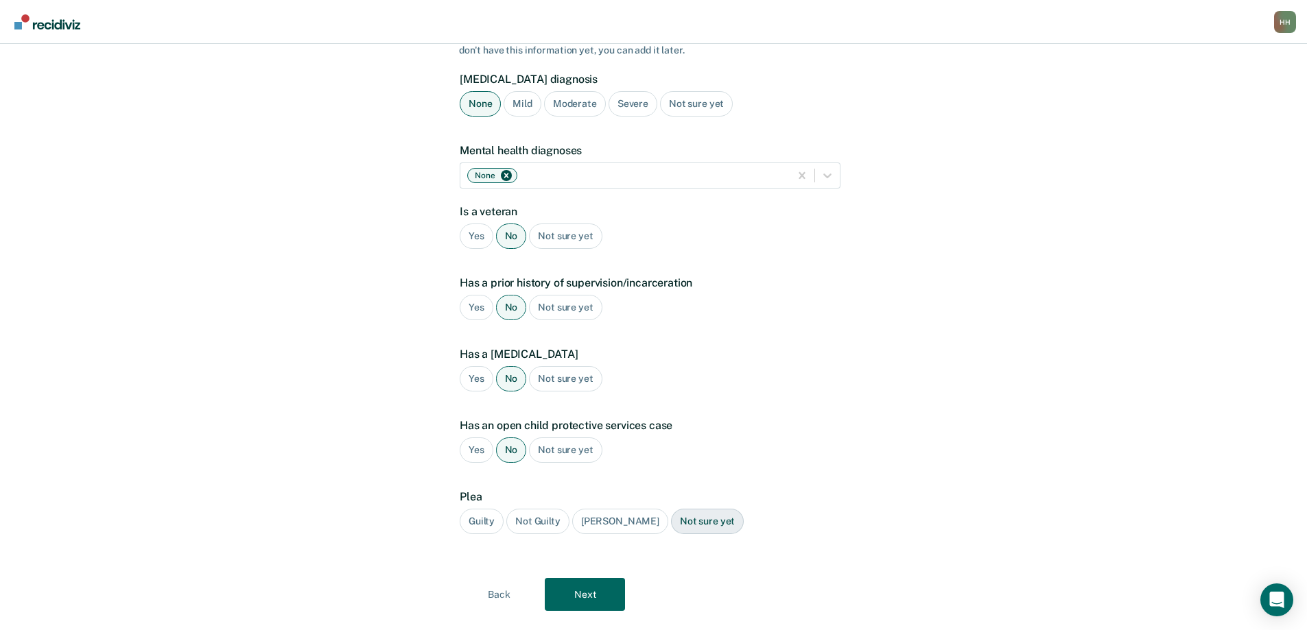
scroll to position [138, 0]
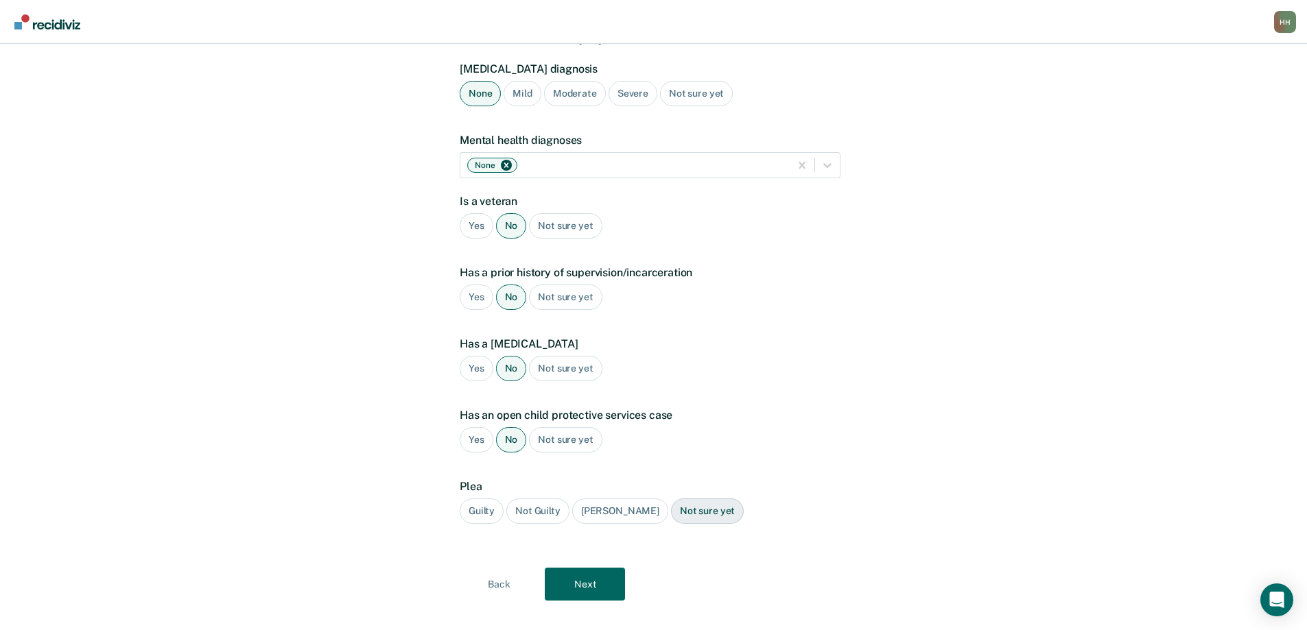
click at [480, 499] on div "Guilty" at bounding box center [482, 511] width 44 height 25
click at [587, 568] on button "Next" at bounding box center [585, 584] width 80 height 33
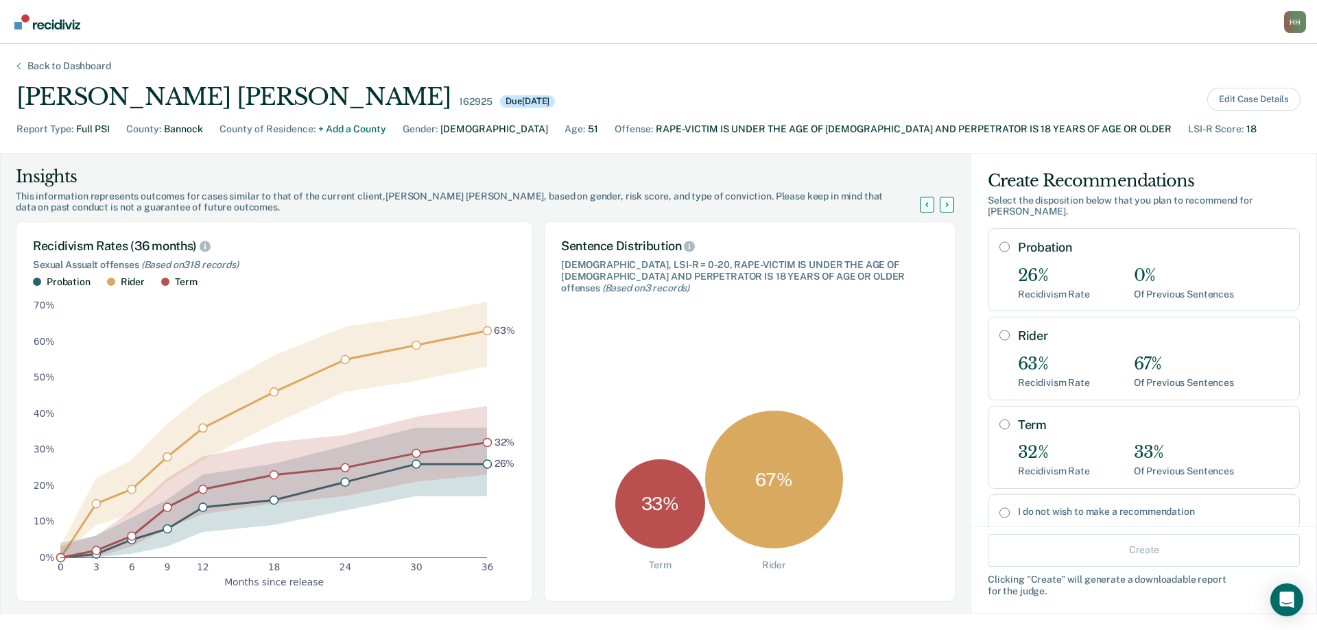
click at [999, 423] on input "Term" at bounding box center [1004, 424] width 10 height 11
radio input "true"
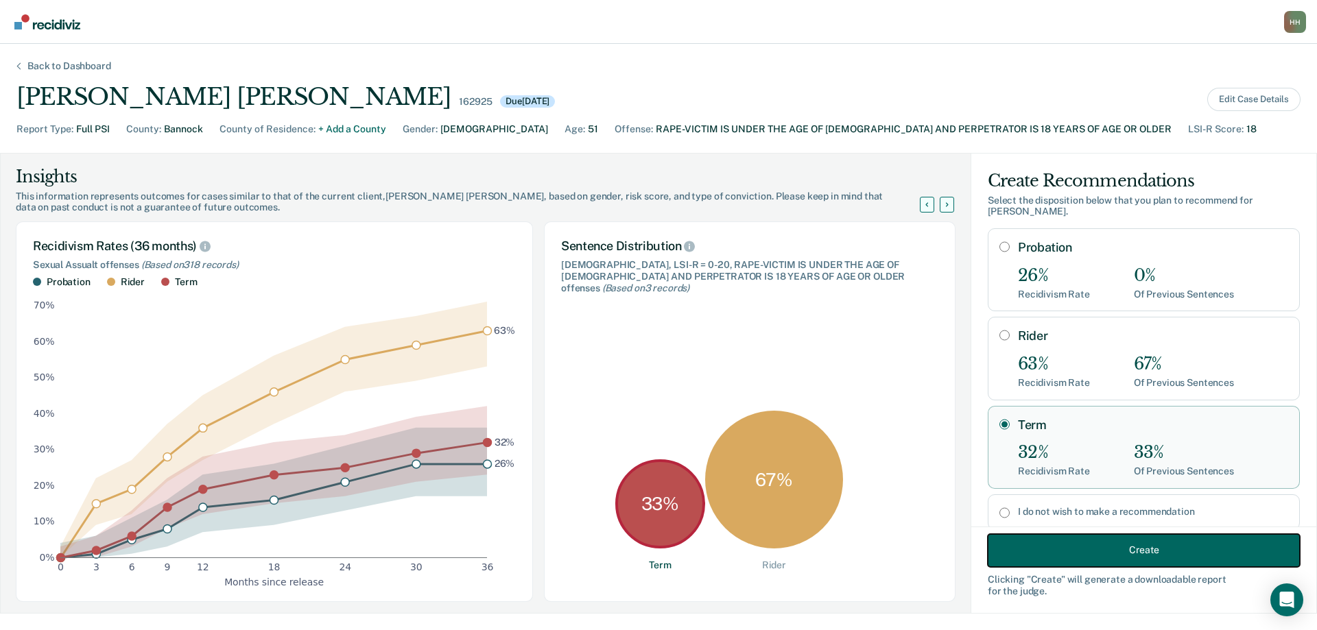
click at [1096, 550] on button "Create" at bounding box center [1144, 550] width 312 height 33
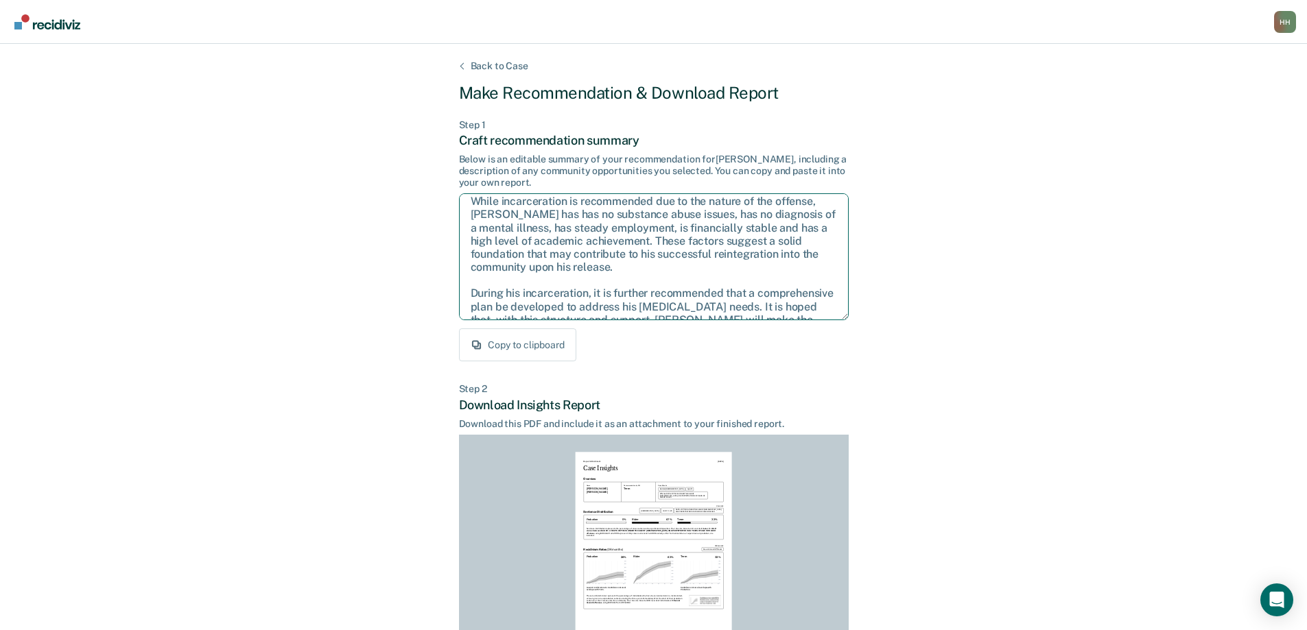
scroll to position [102, 0]
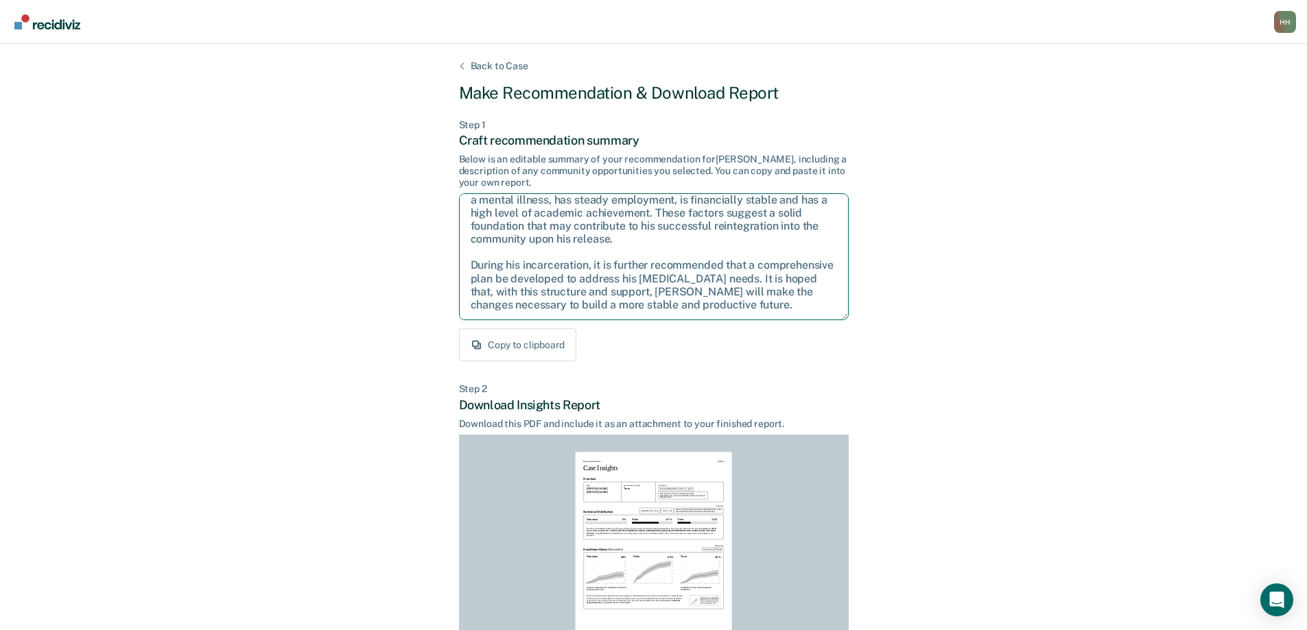
drag, startPoint x: 467, startPoint y: 207, endPoint x: 850, endPoint y: 325, distance: 400.5
click at [850, 325] on div "Back to Case Make Recommendation & Download Report Step 1 Craft recommendation …" at bounding box center [653, 413] width 1307 height 738
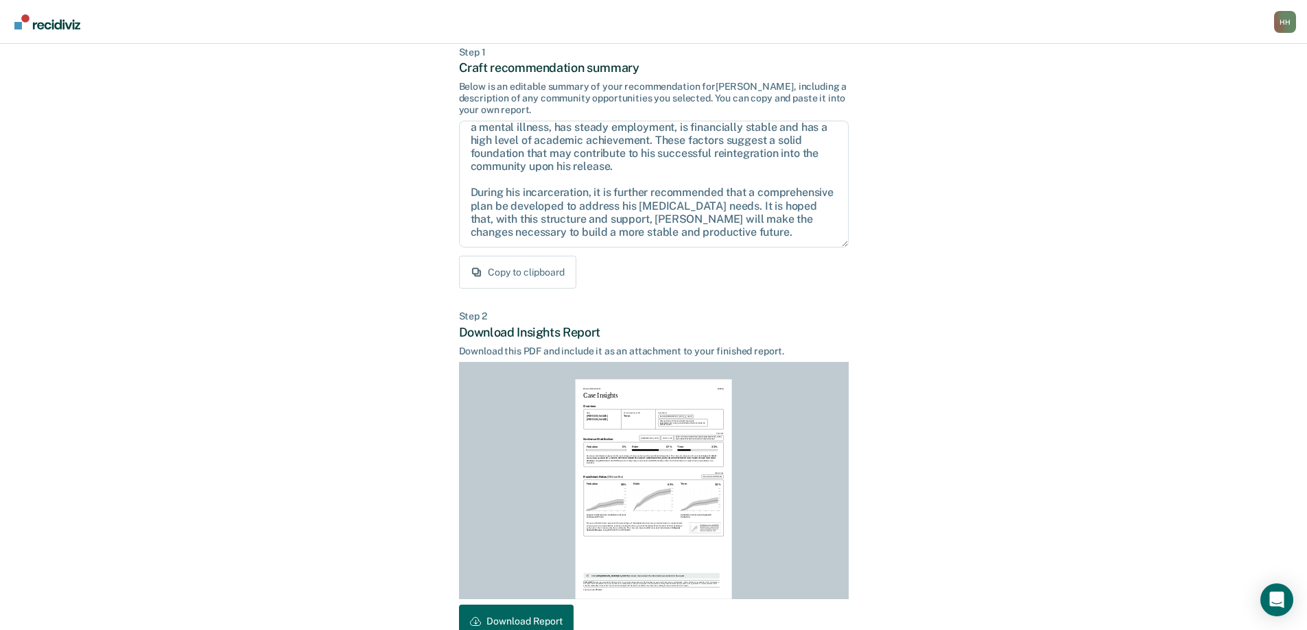
scroll to position [152, 0]
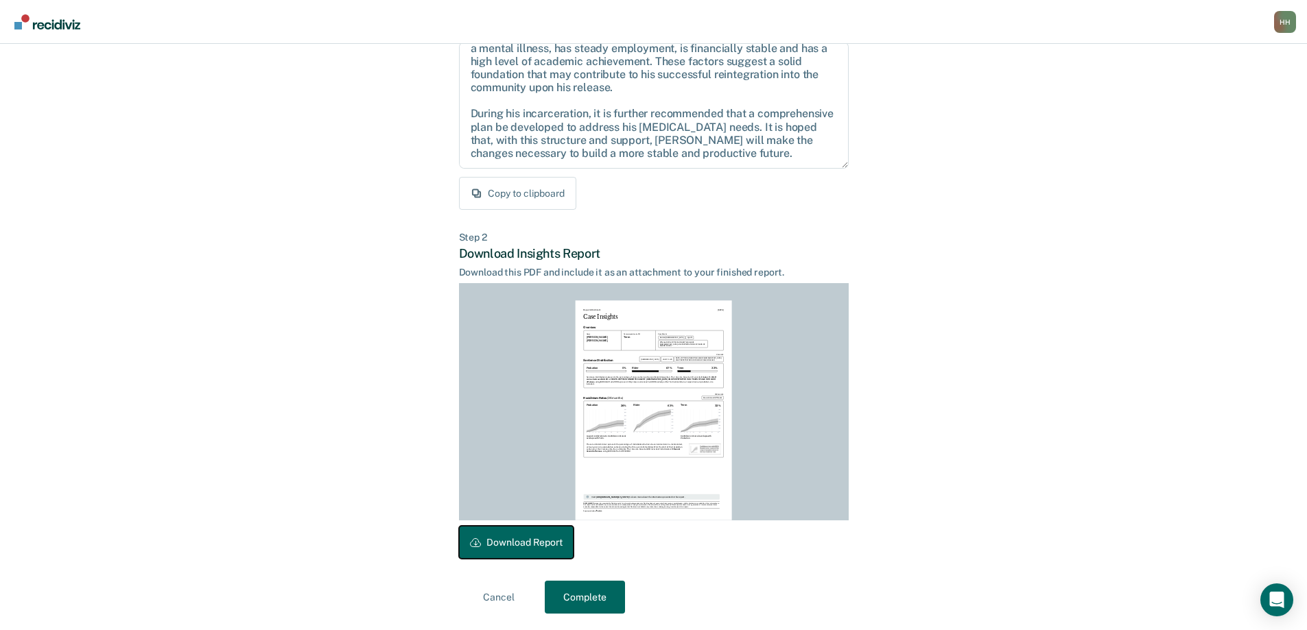
drag, startPoint x: 549, startPoint y: 541, endPoint x: 1171, endPoint y: 407, distance: 637.1
click at [549, 541] on button "Download Report" at bounding box center [516, 542] width 115 height 33
click at [595, 598] on button "Complete" at bounding box center [585, 597] width 80 height 33
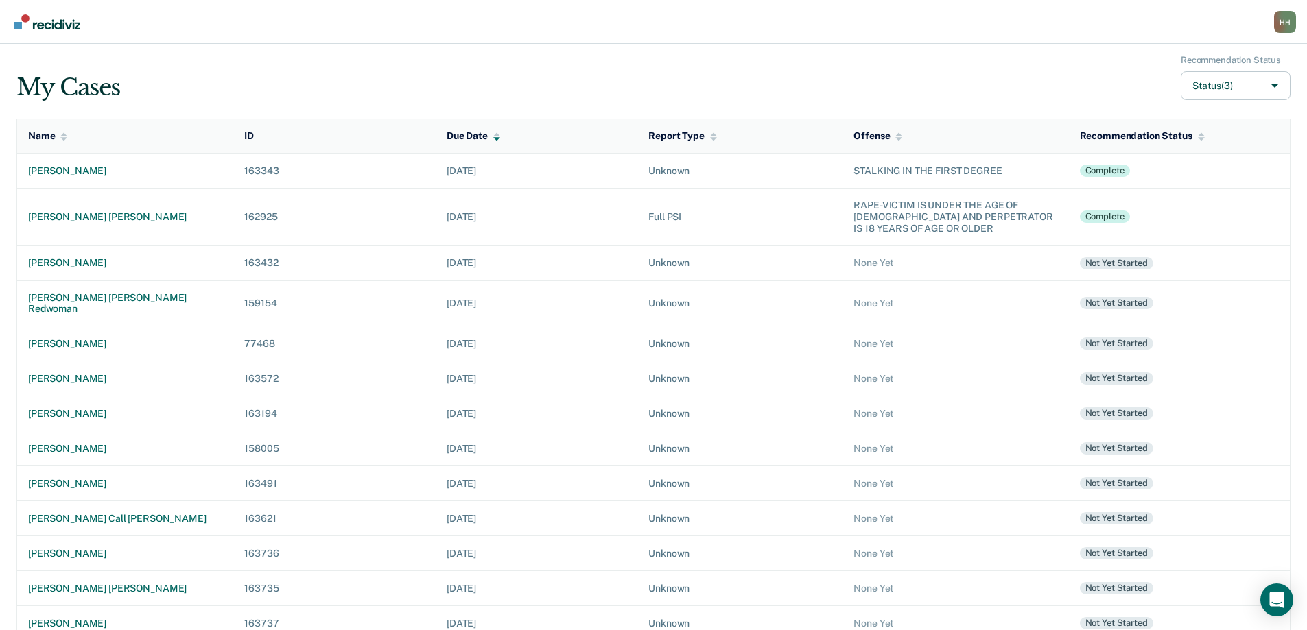
click at [130, 215] on div "[PERSON_NAME] [PERSON_NAME]" at bounding box center [125, 217] width 194 height 12
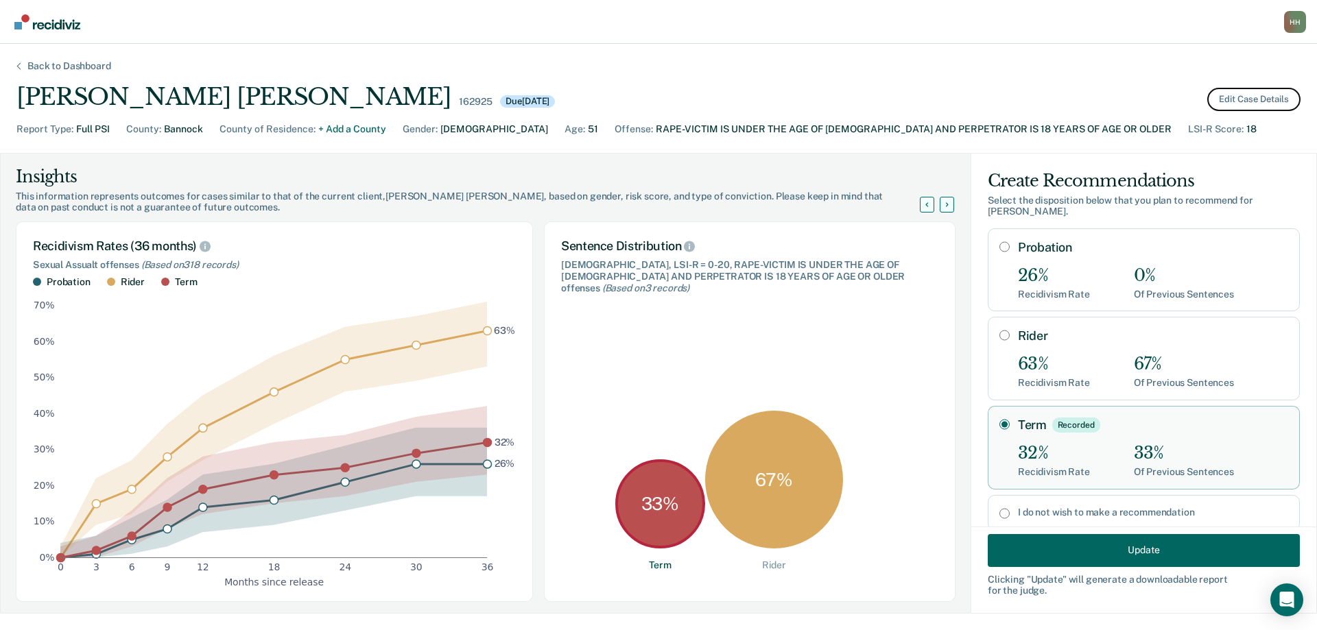
click at [1249, 95] on button "Edit Case Details" at bounding box center [1253, 99] width 93 height 23
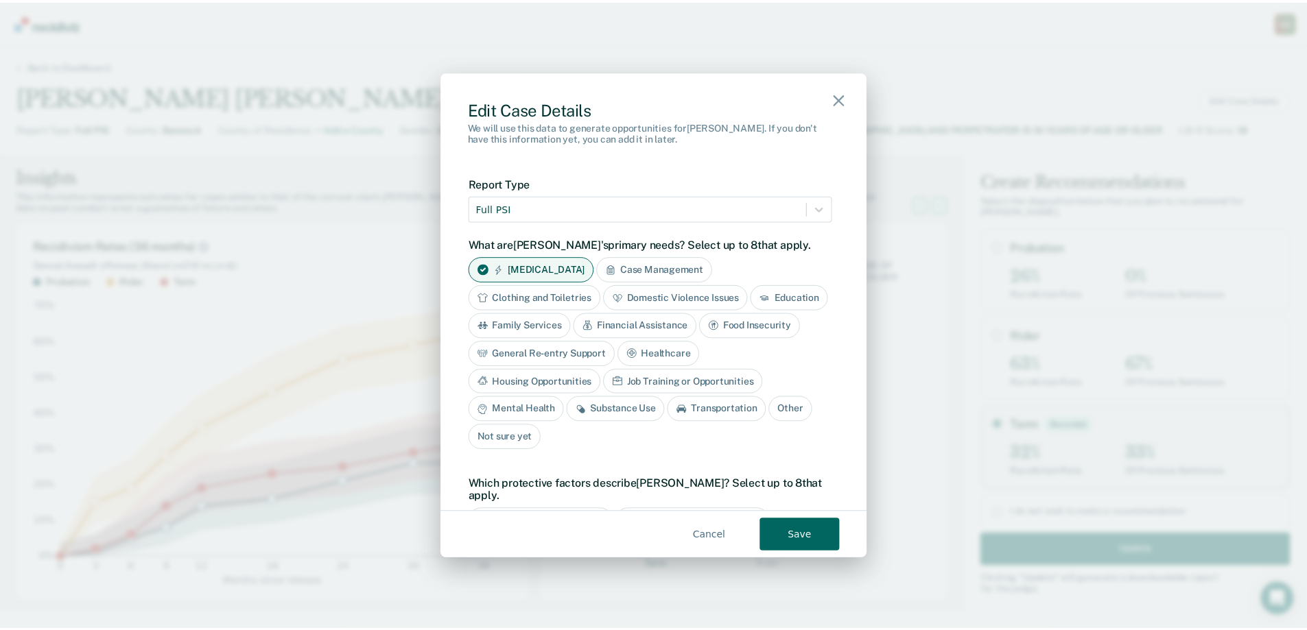
scroll to position [412, 0]
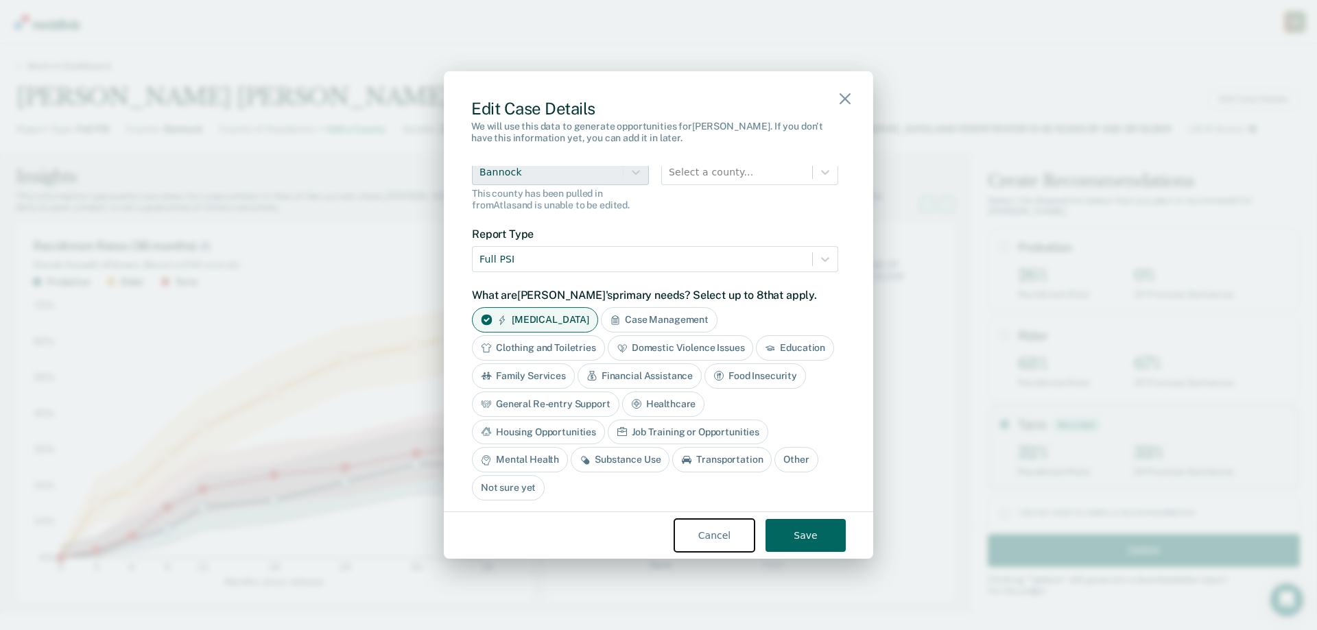
click at [721, 537] on button "Cancel" at bounding box center [714, 535] width 80 height 33
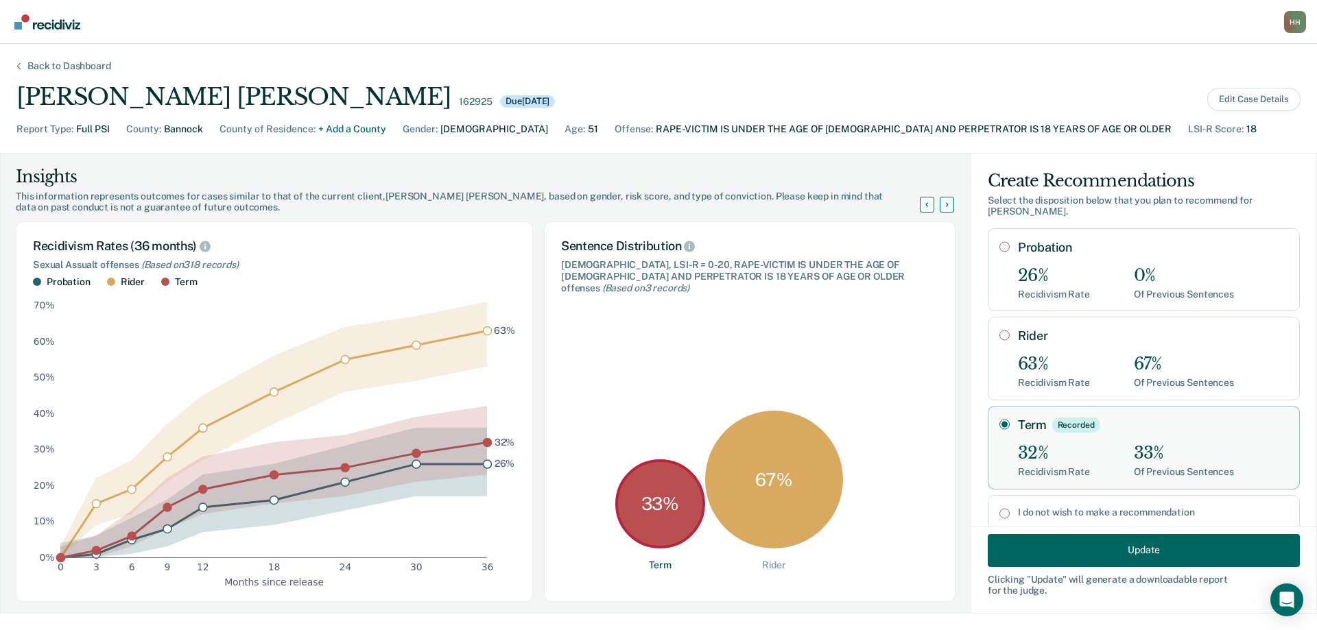
click at [45, 63] on div "Back to Dashboard" at bounding box center [69, 66] width 117 height 12
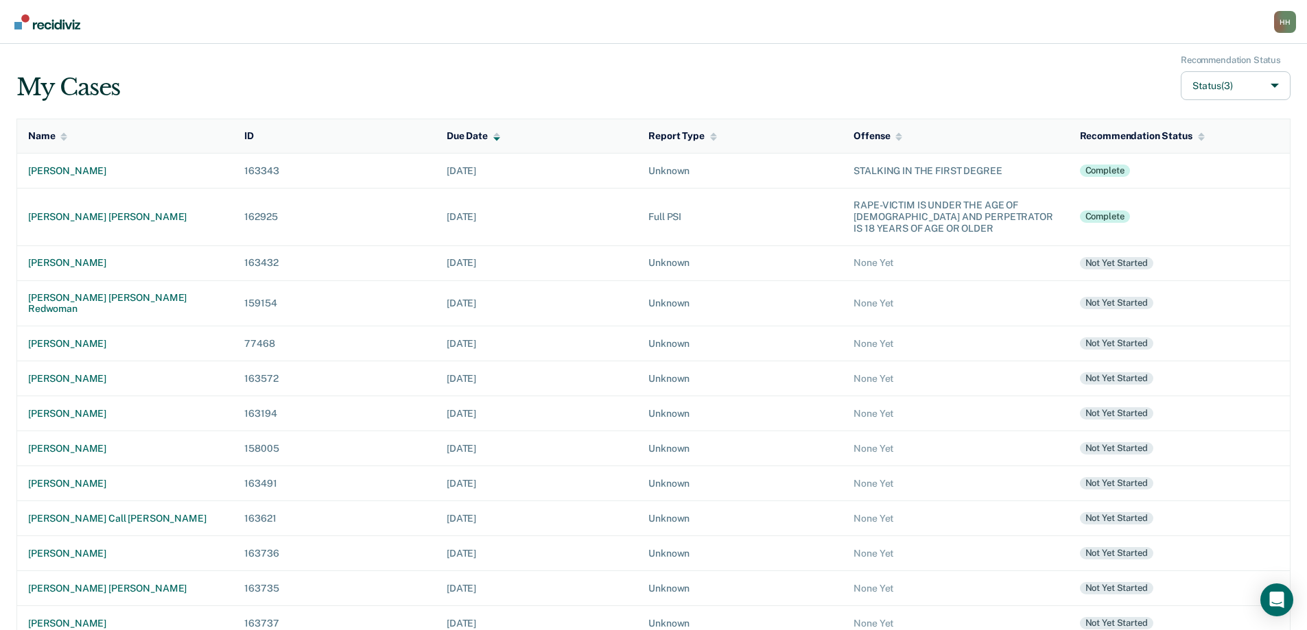
click at [1104, 12] on nav "[PERSON_NAME] Profile Go to PSI Case Dashboard Log Out" at bounding box center [653, 22] width 1307 height 44
